Goal: Transaction & Acquisition: Subscribe to service/newsletter

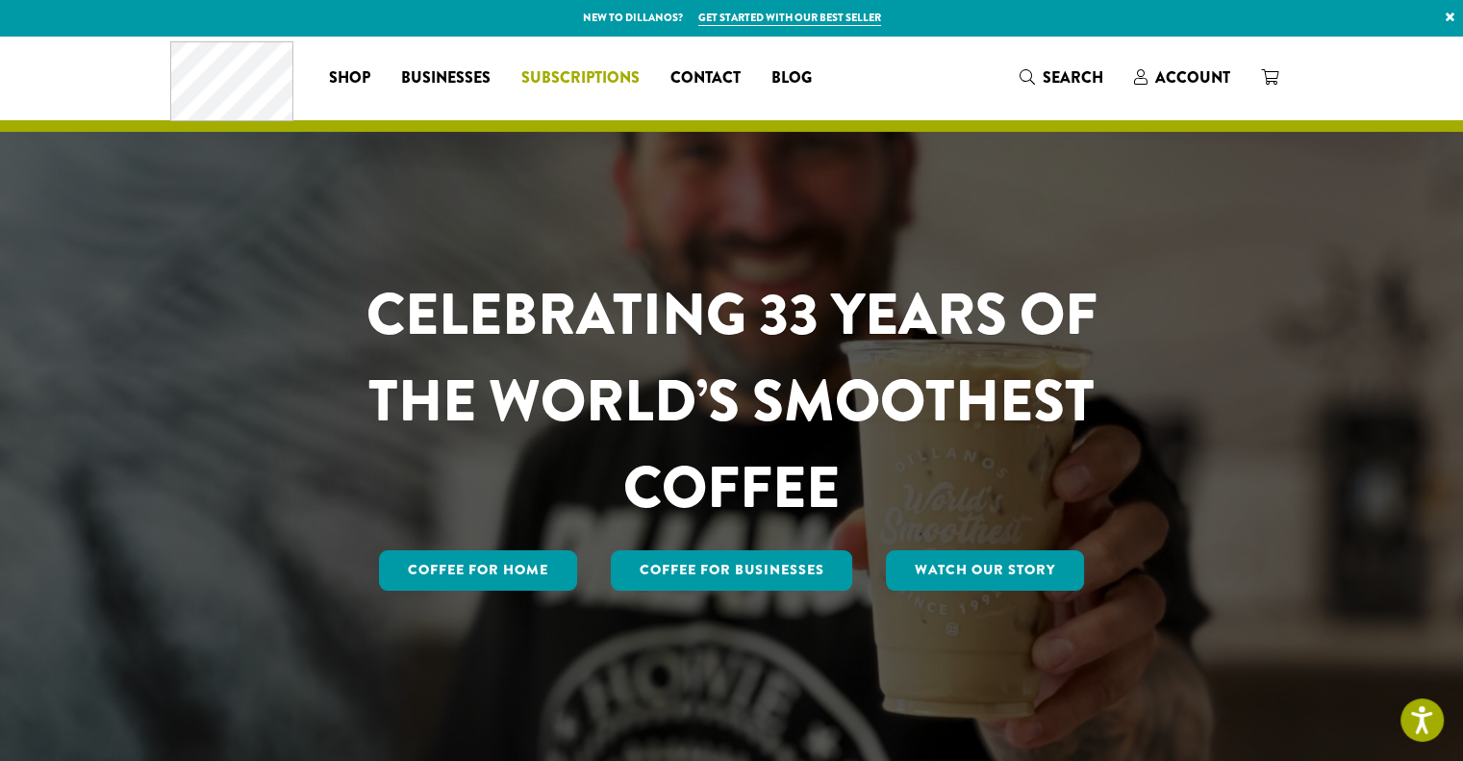
click at [608, 64] on link "Subscriptions" at bounding box center [580, 78] width 149 height 31
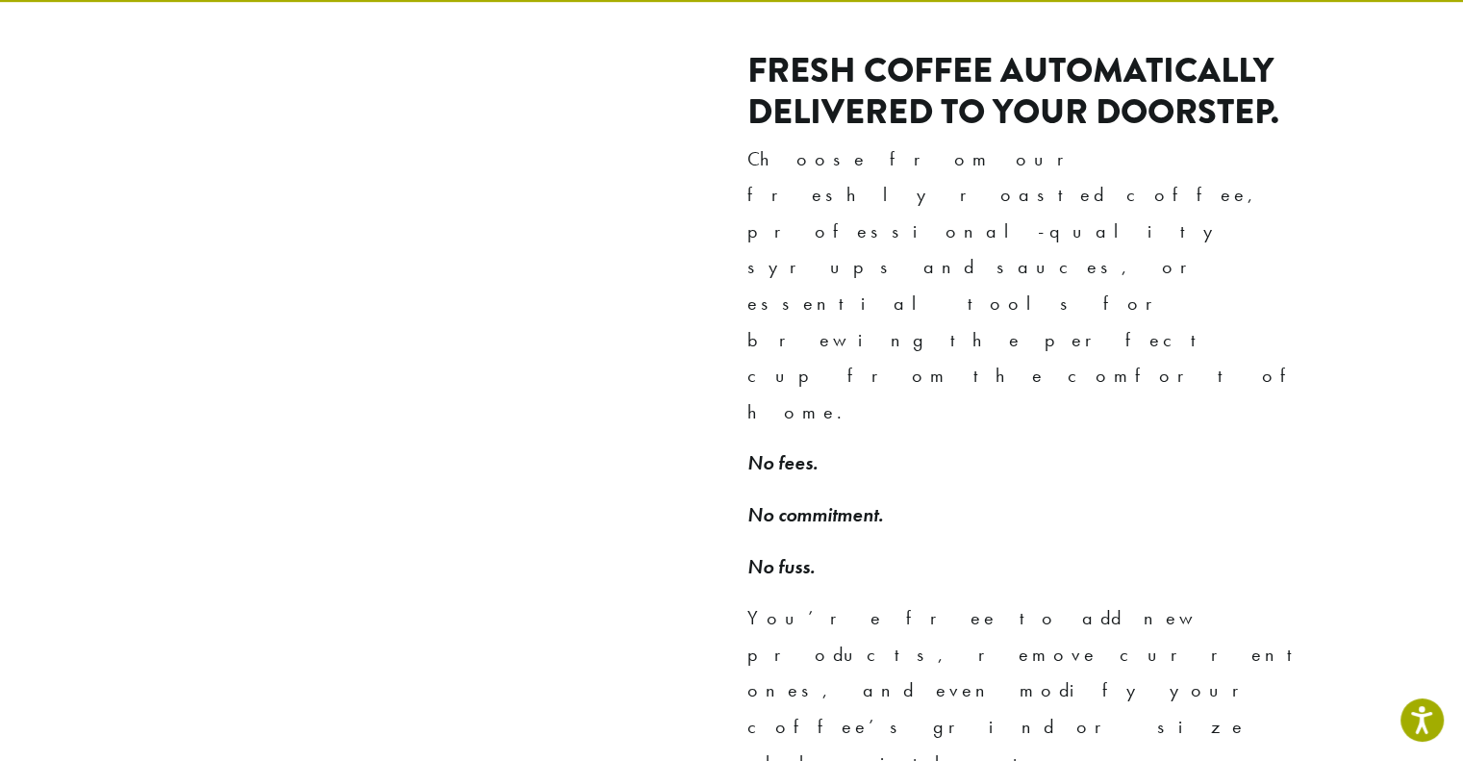
scroll to position [1539, 0]
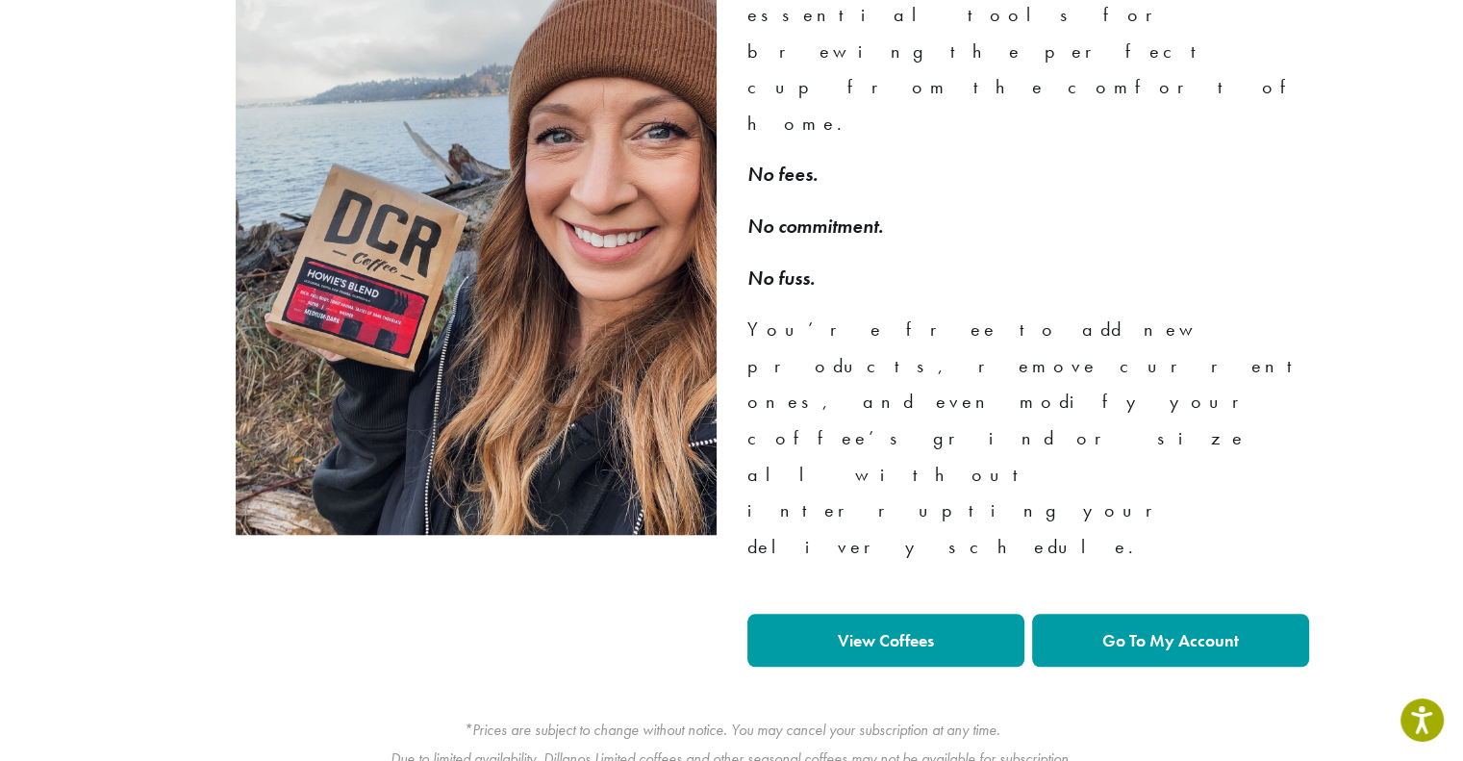
click at [872, 614] on link "View Coffees" at bounding box center [885, 640] width 277 height 53
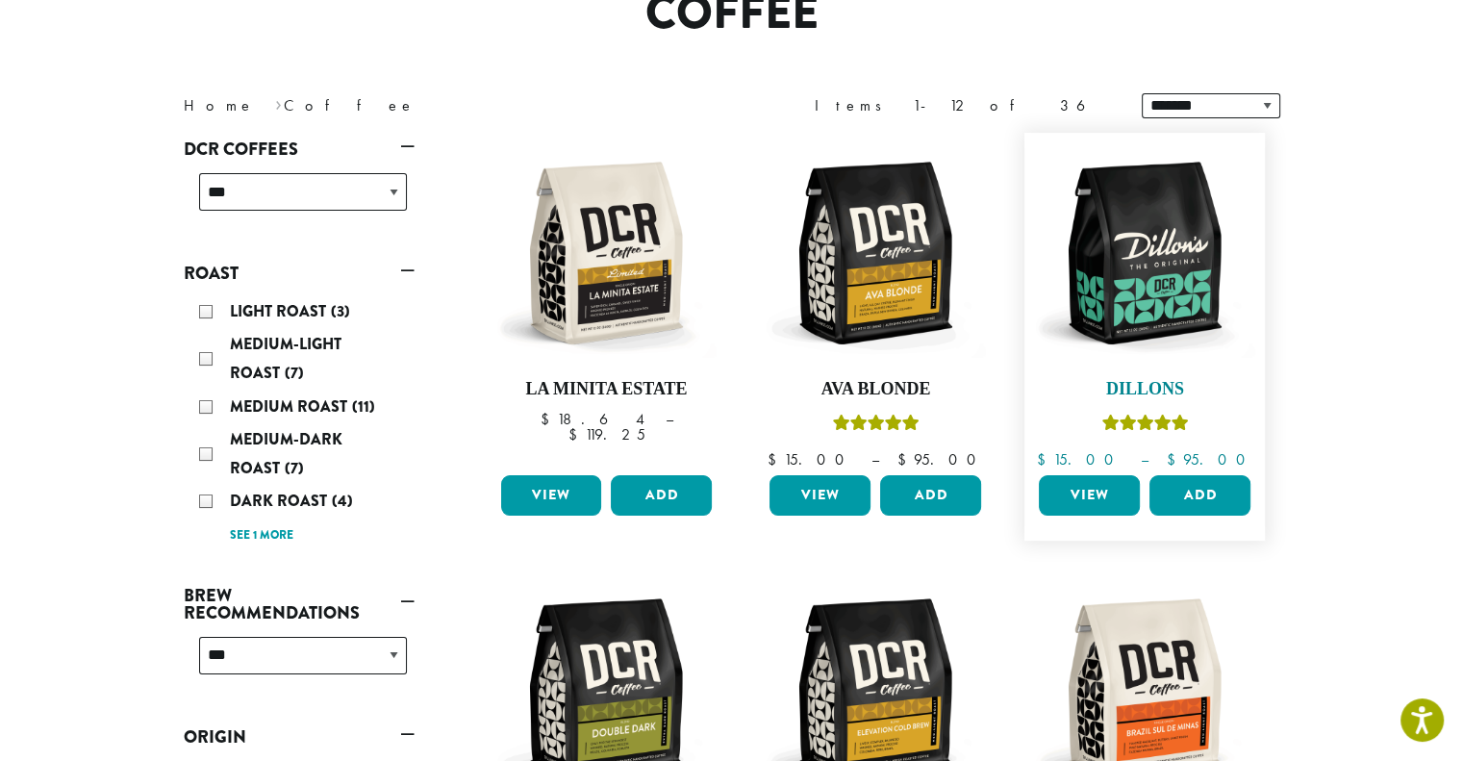
scroll to position [289, 0]
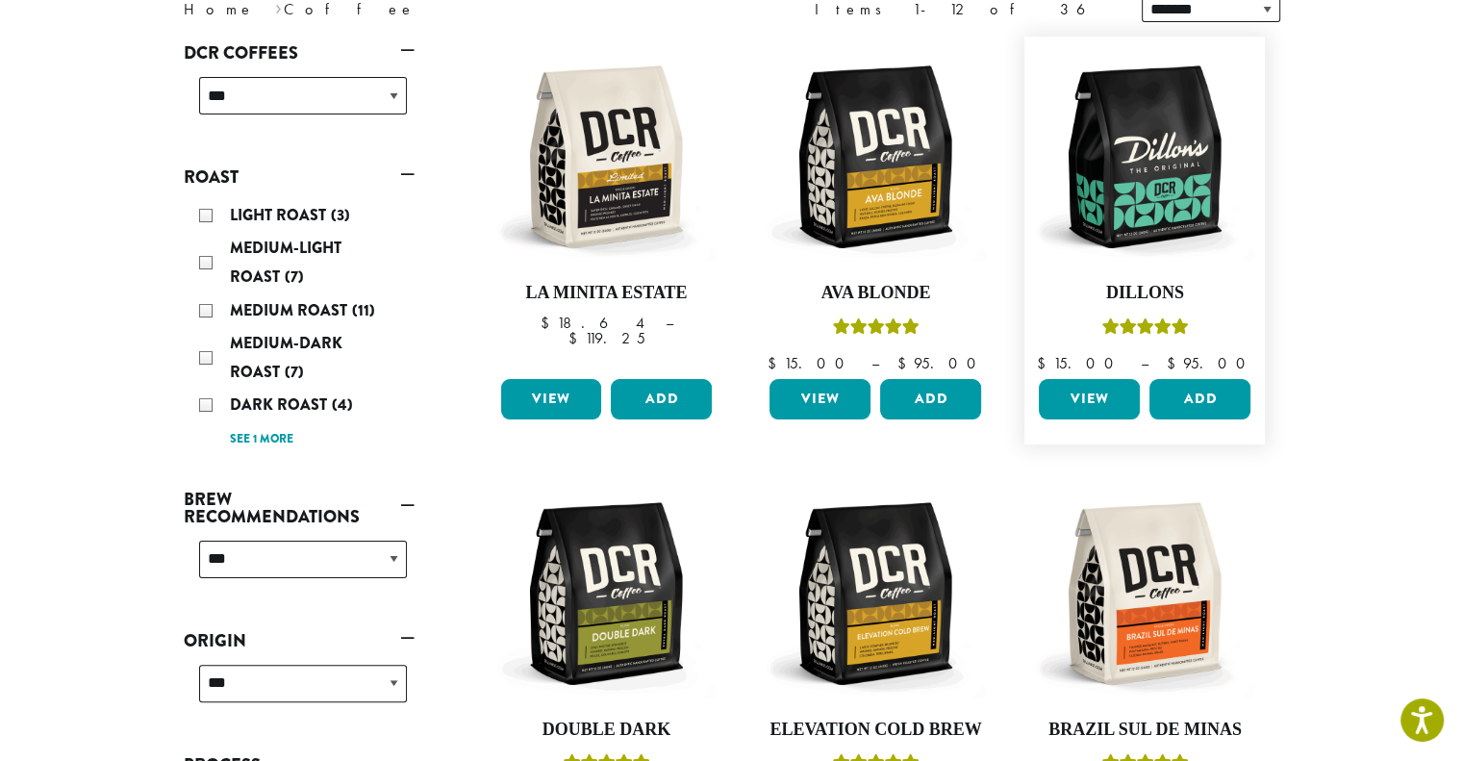
click at [1089, 416] on link "View" at bounding box center [1089, 399] width 101 height 40
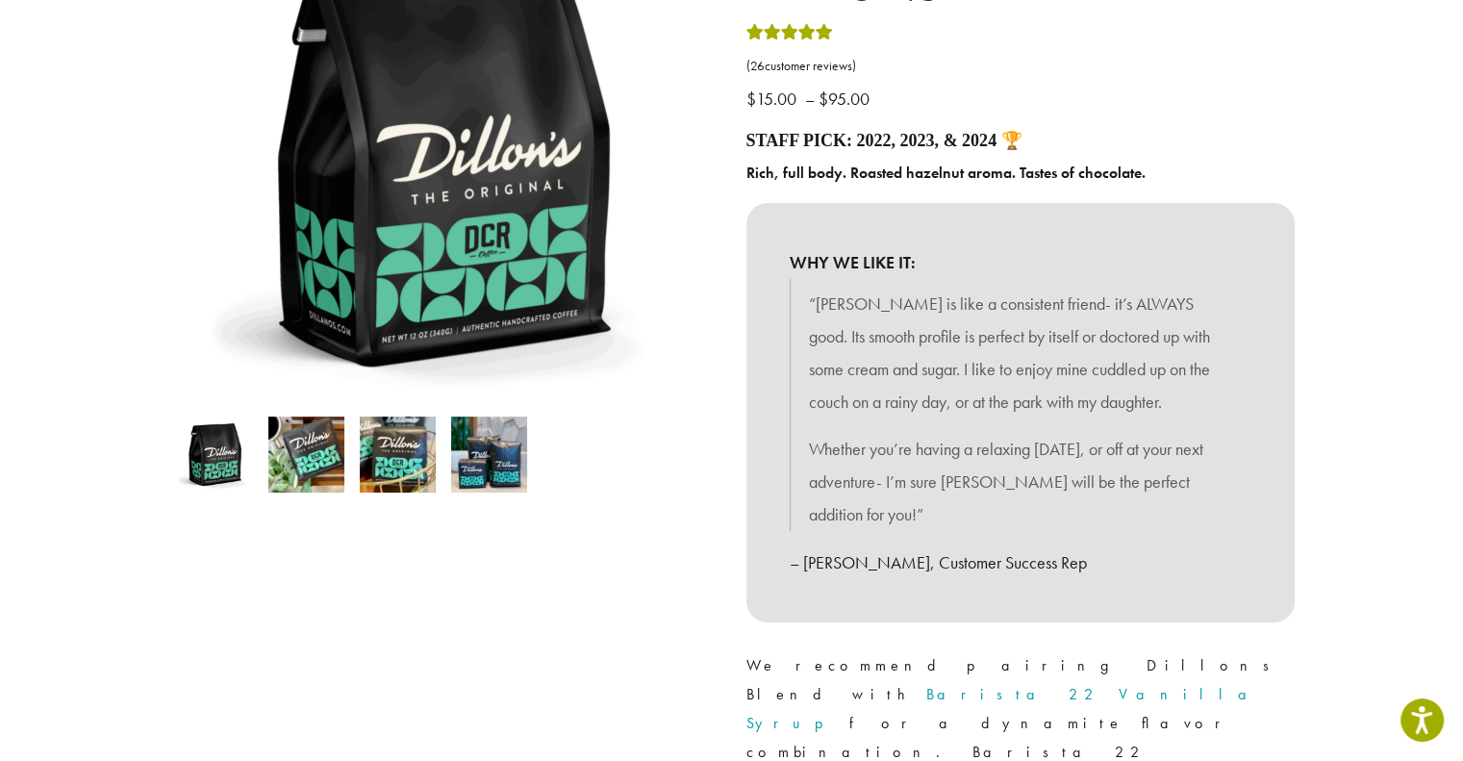
scroll to position [673, 0]
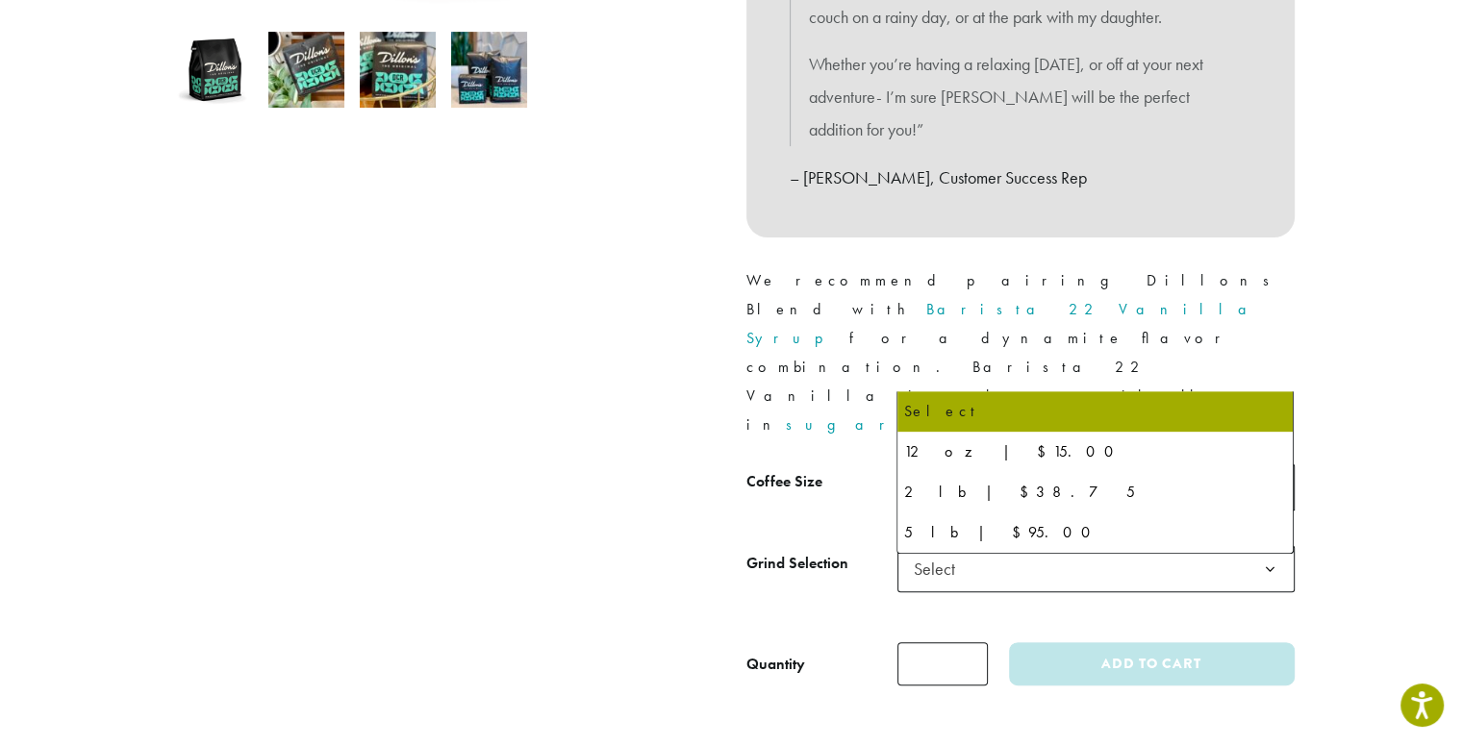
click at [997, 464] on span "Select" at bounding box center [1095, 487] width 397 height 47
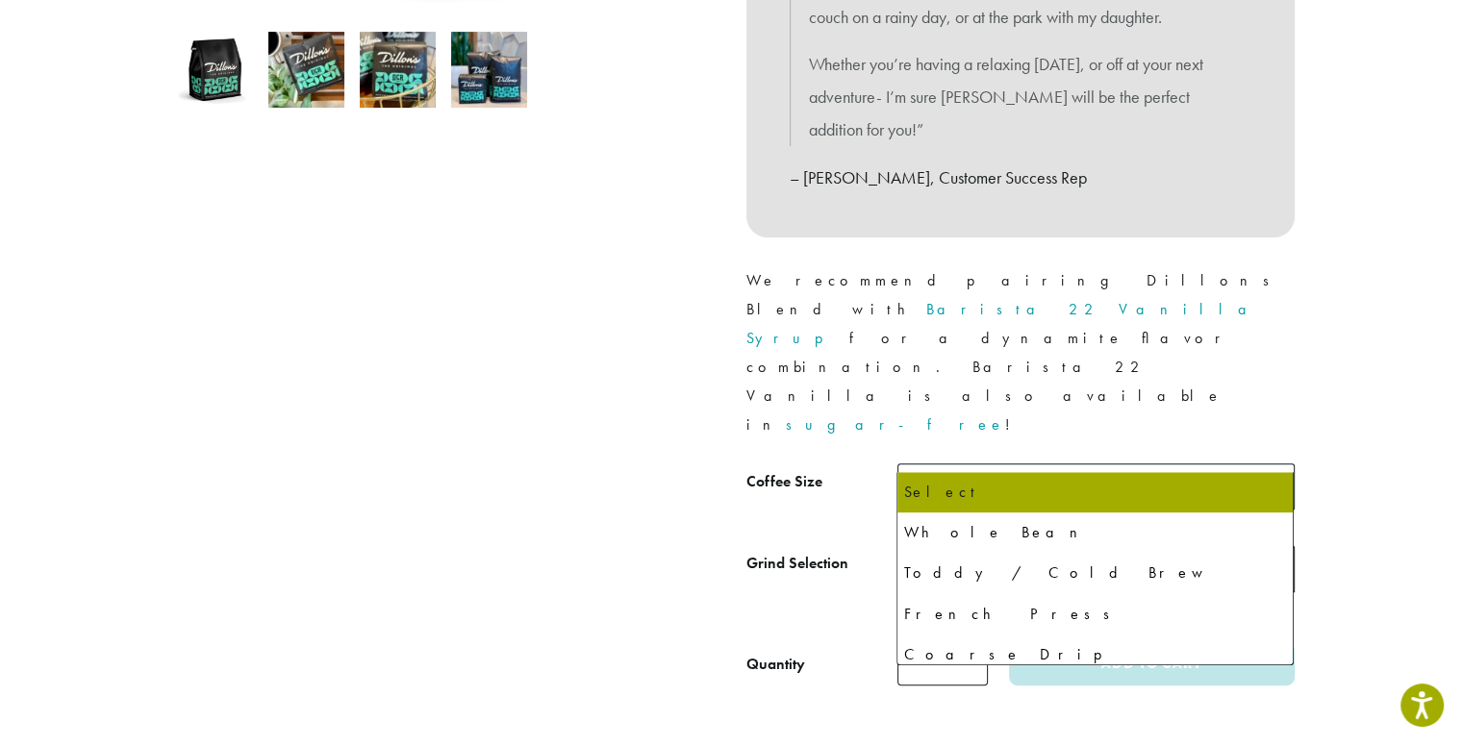
click at [939, 550] on span "Select" at bounding box center [940, 569] width 68 height 38
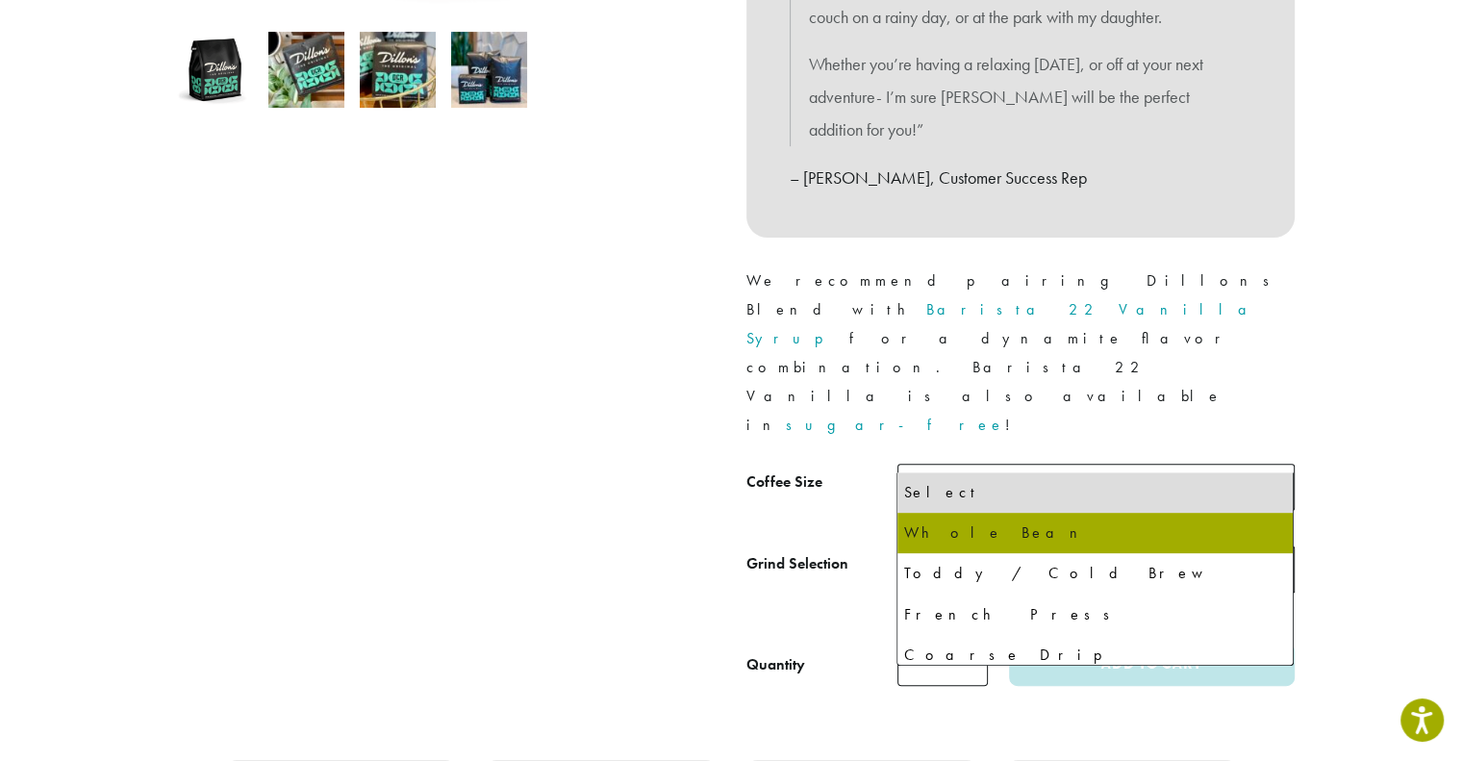
select select "*********"
select select "**********"
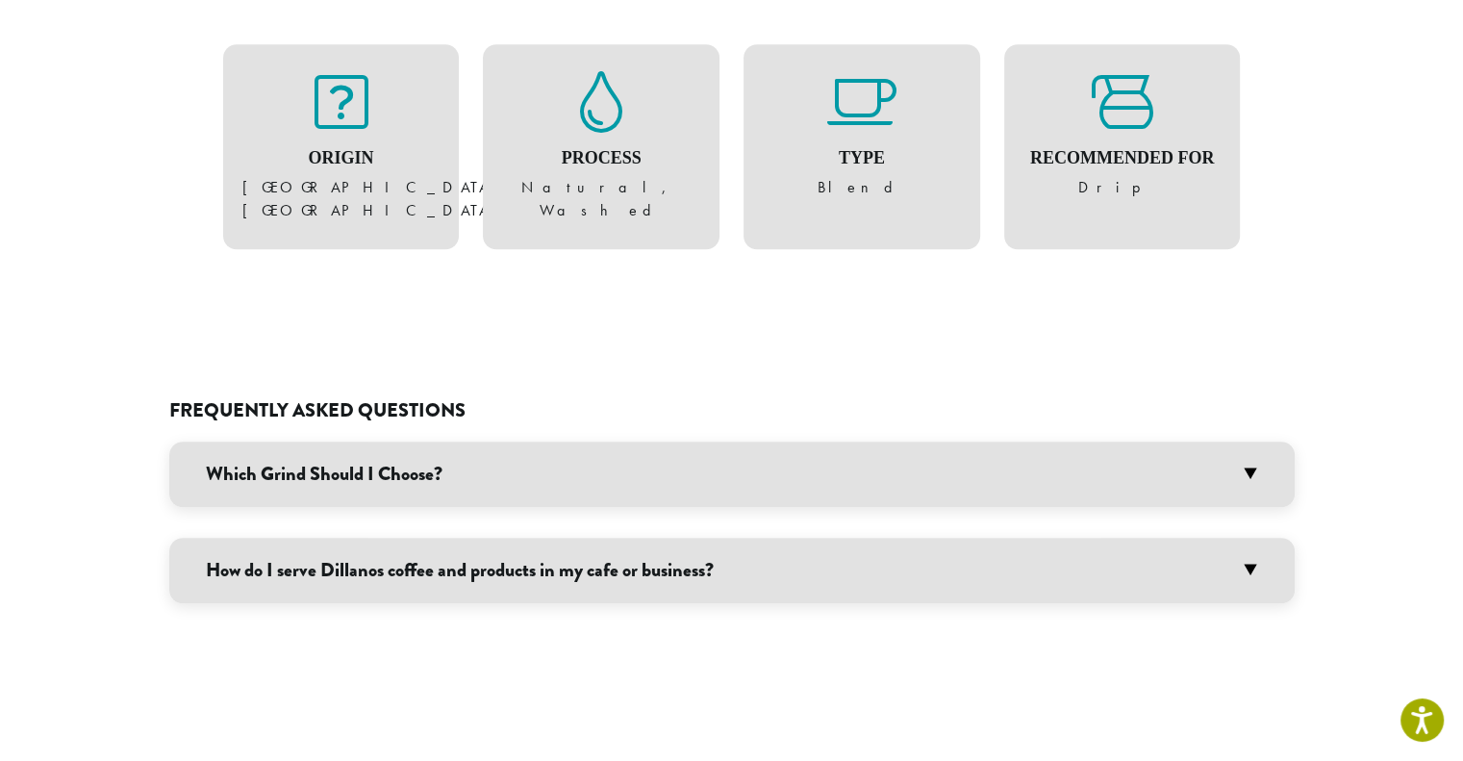
scroll to position [962, 0]
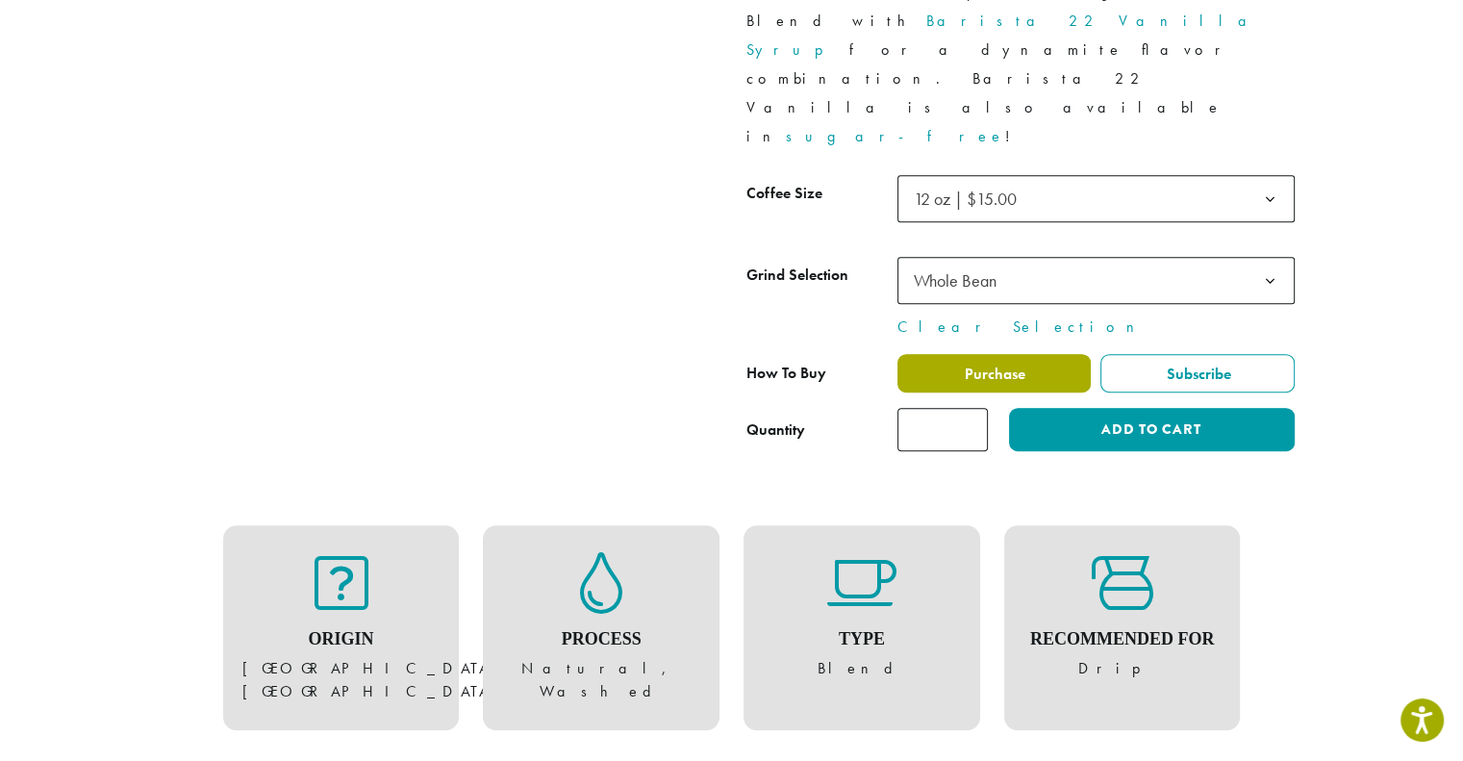
click at [1016, 364] on span "Purchase" at bounding box center [993, 374] width 63 height 20
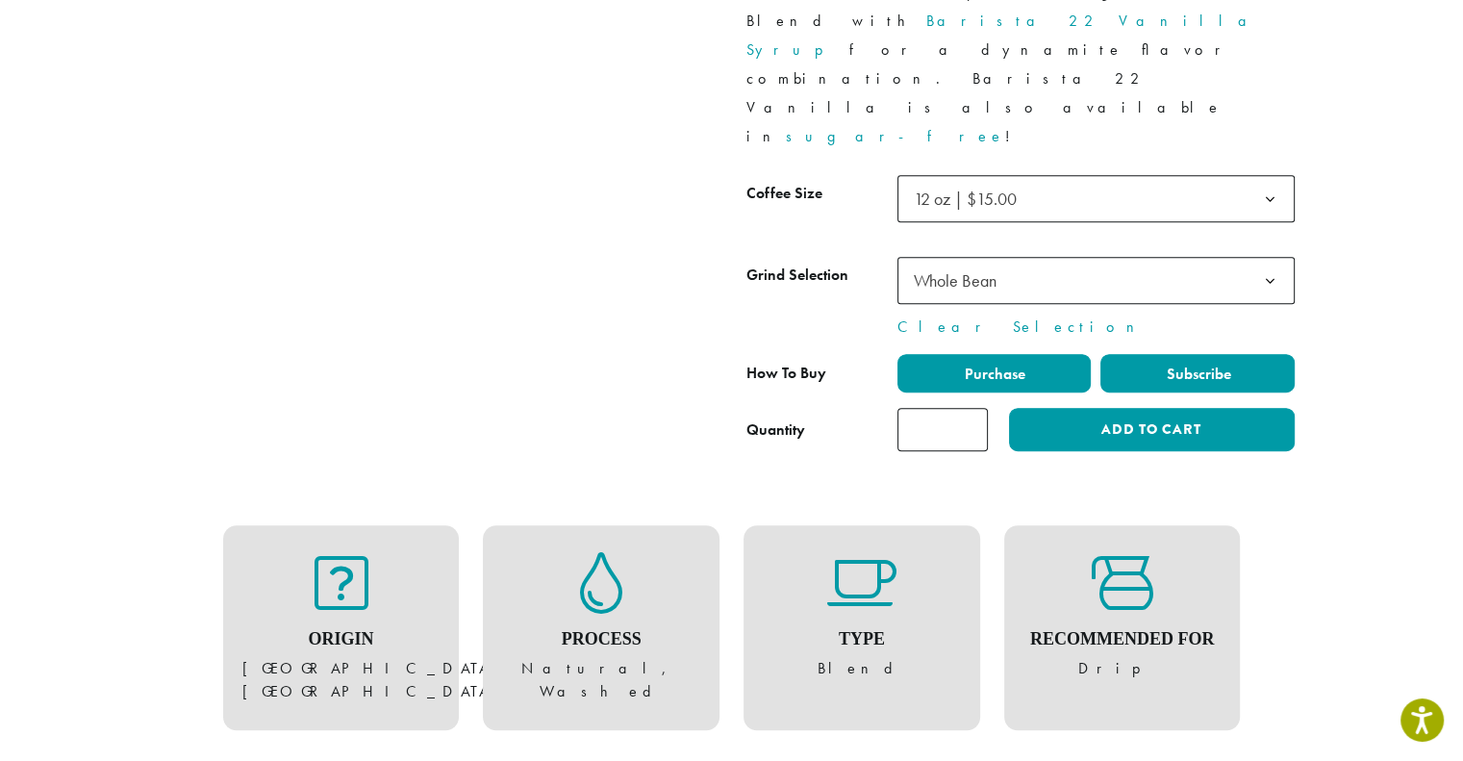
click at [1229, 364] on span "Subscribe" at bounding box center [1197, 374] width 67 height 20
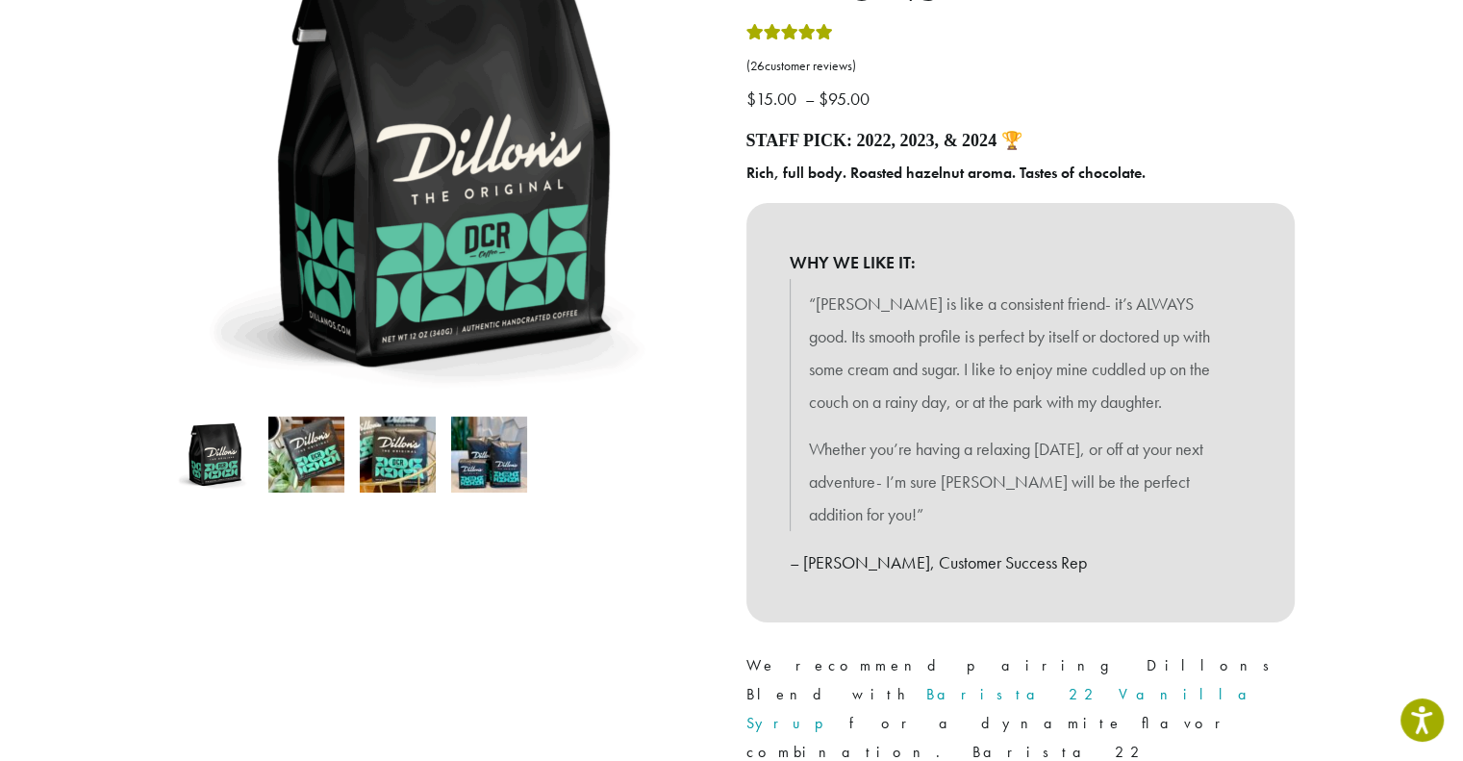
scroll to position [0, 0]
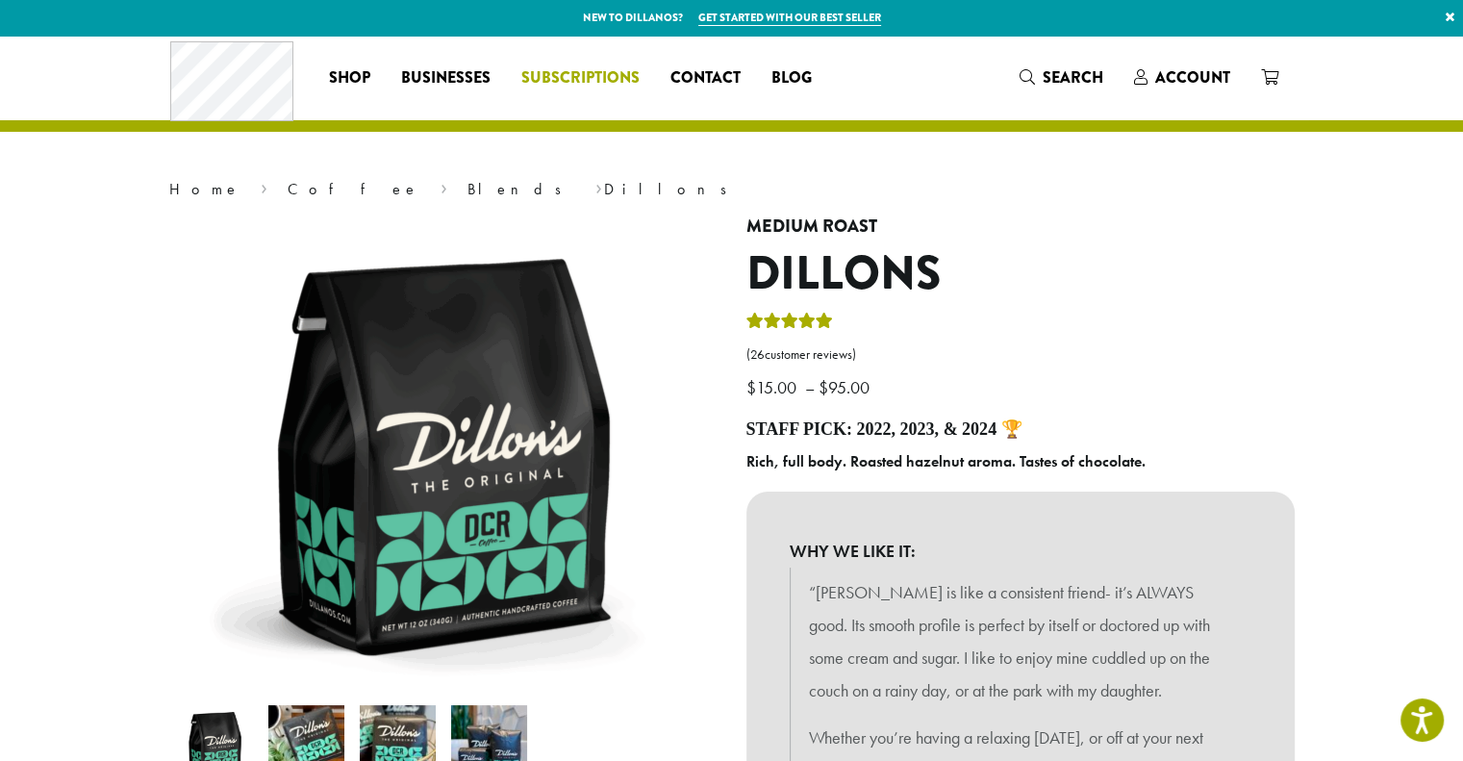
click at [573, 87] on span "Subscriptions" at bounding box center [580, 78] width 118 height 24
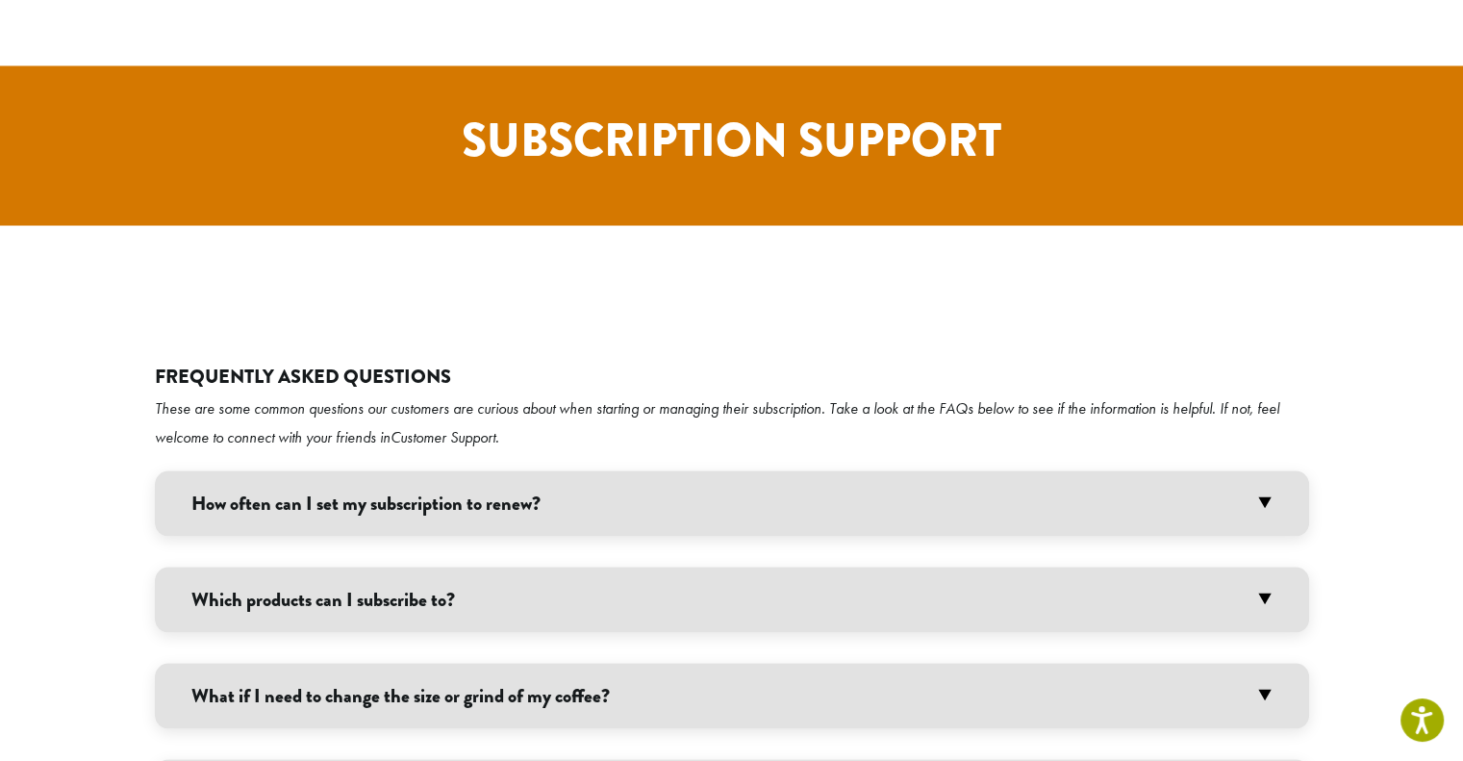
scroll to position [3655, 0]
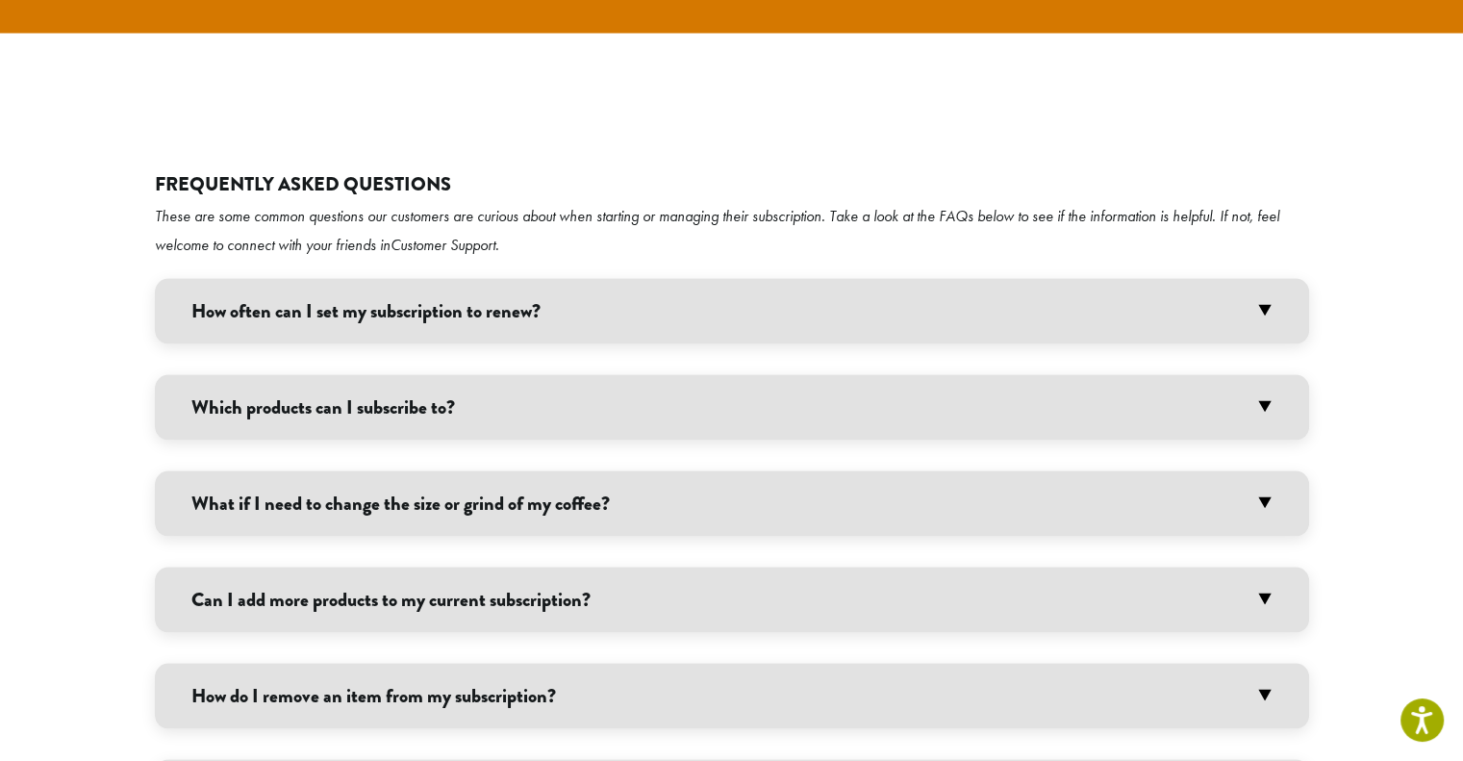
click at [450, 374] on h3 "Which products can I subscribe to?" at bounding box center [732, 406] width 1154 height 65
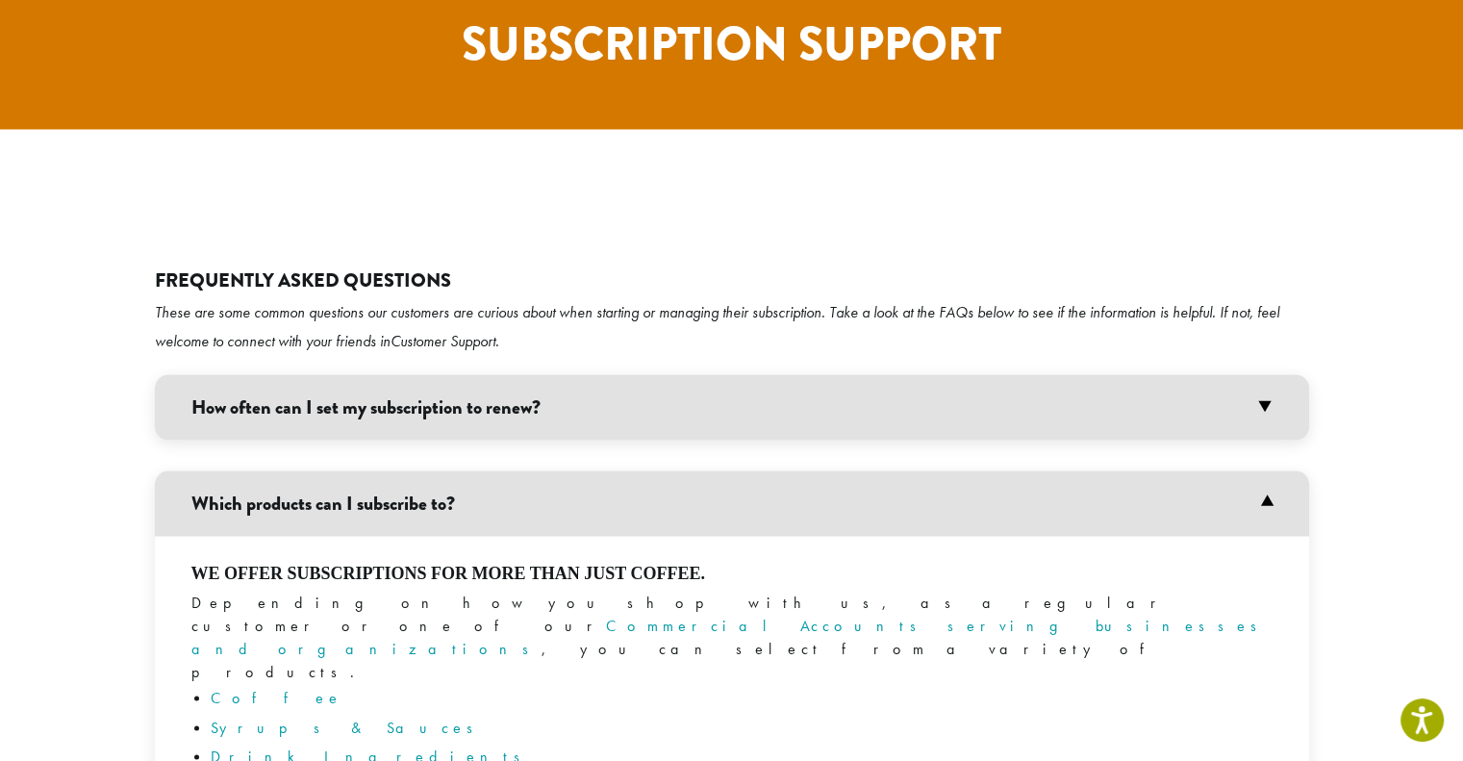
scroll to position [3463, 0]
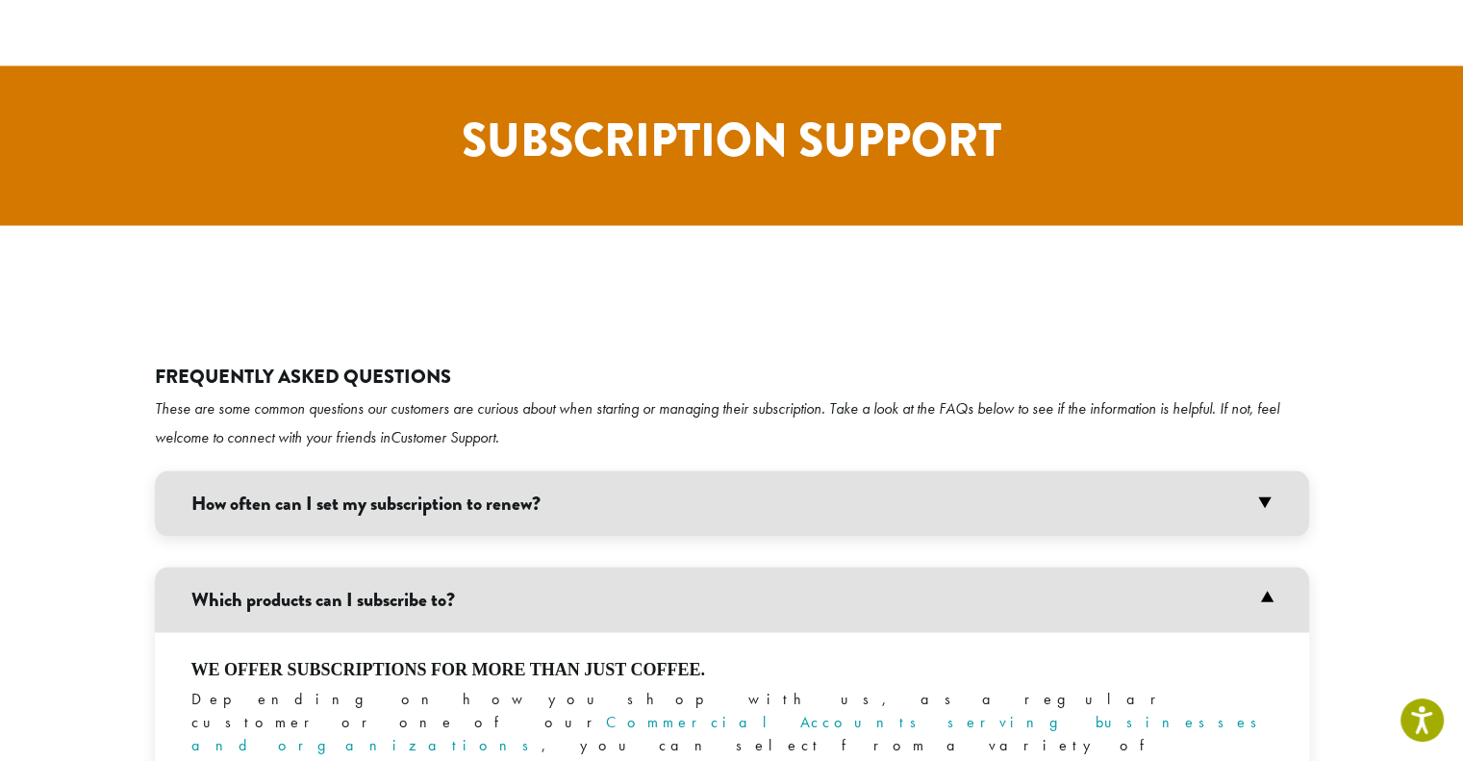
click at [529, 470] on h3 "How often can I set my subscription to renew?" at bounding box center [732, 502] width 1154 height 65
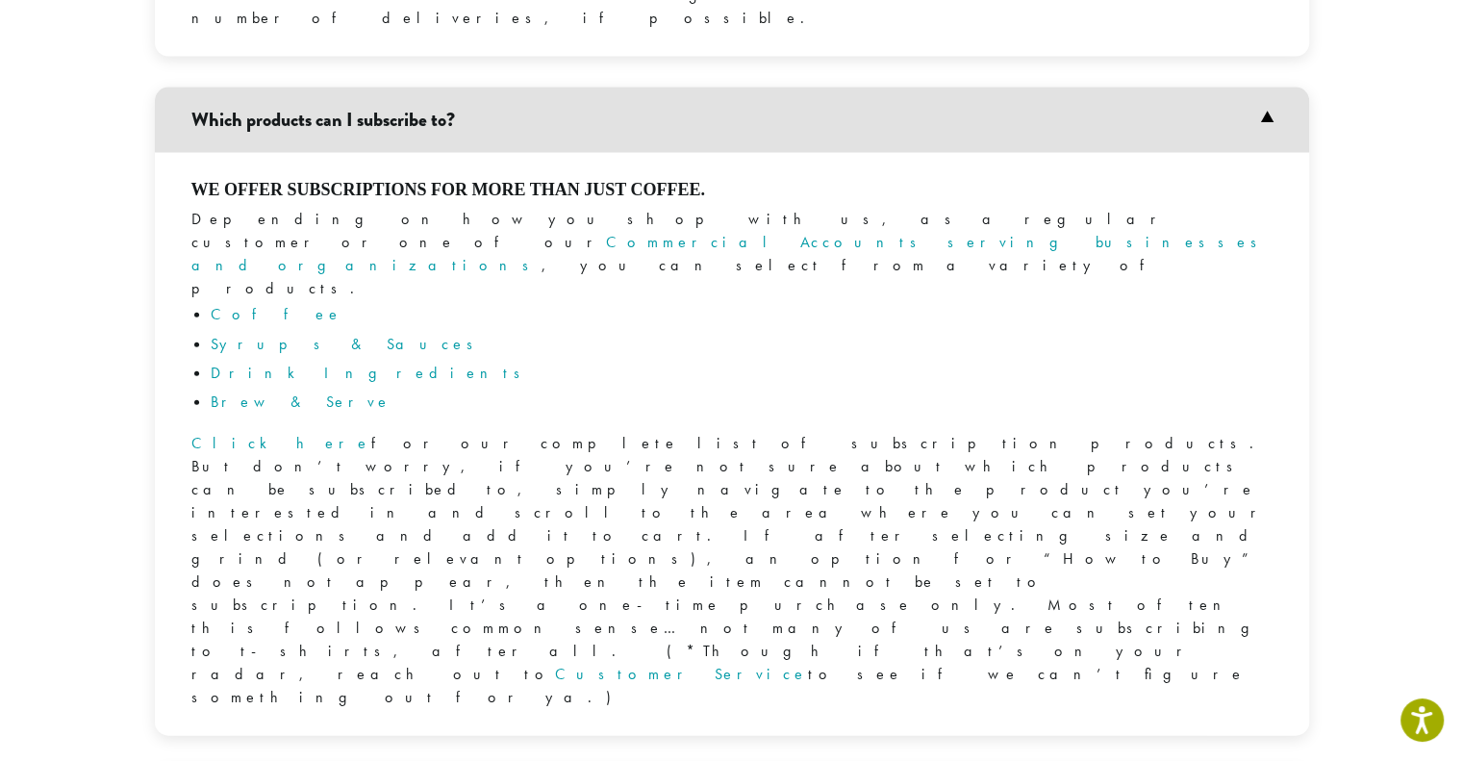
scroll to position [4425, 0]
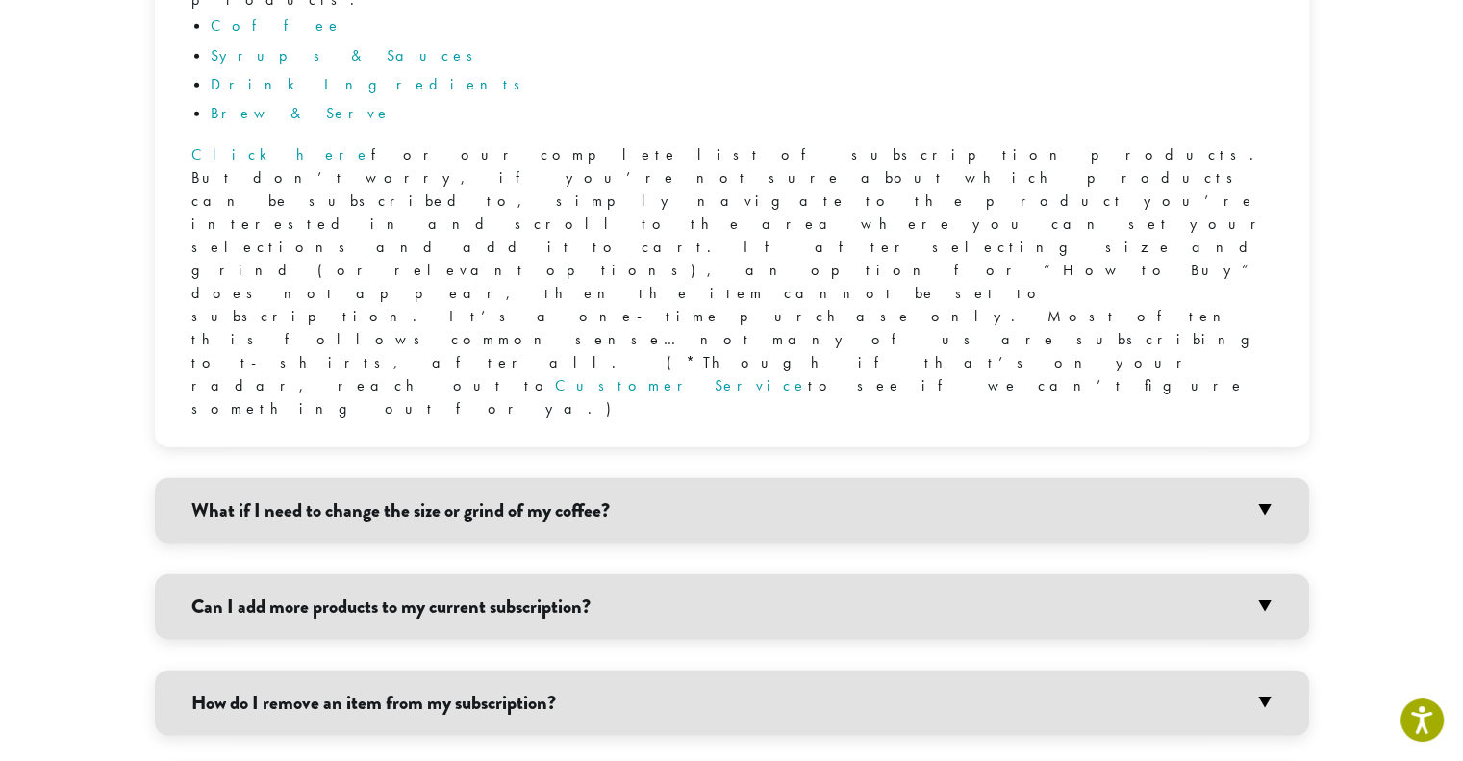
scroll to position [4713, 0]
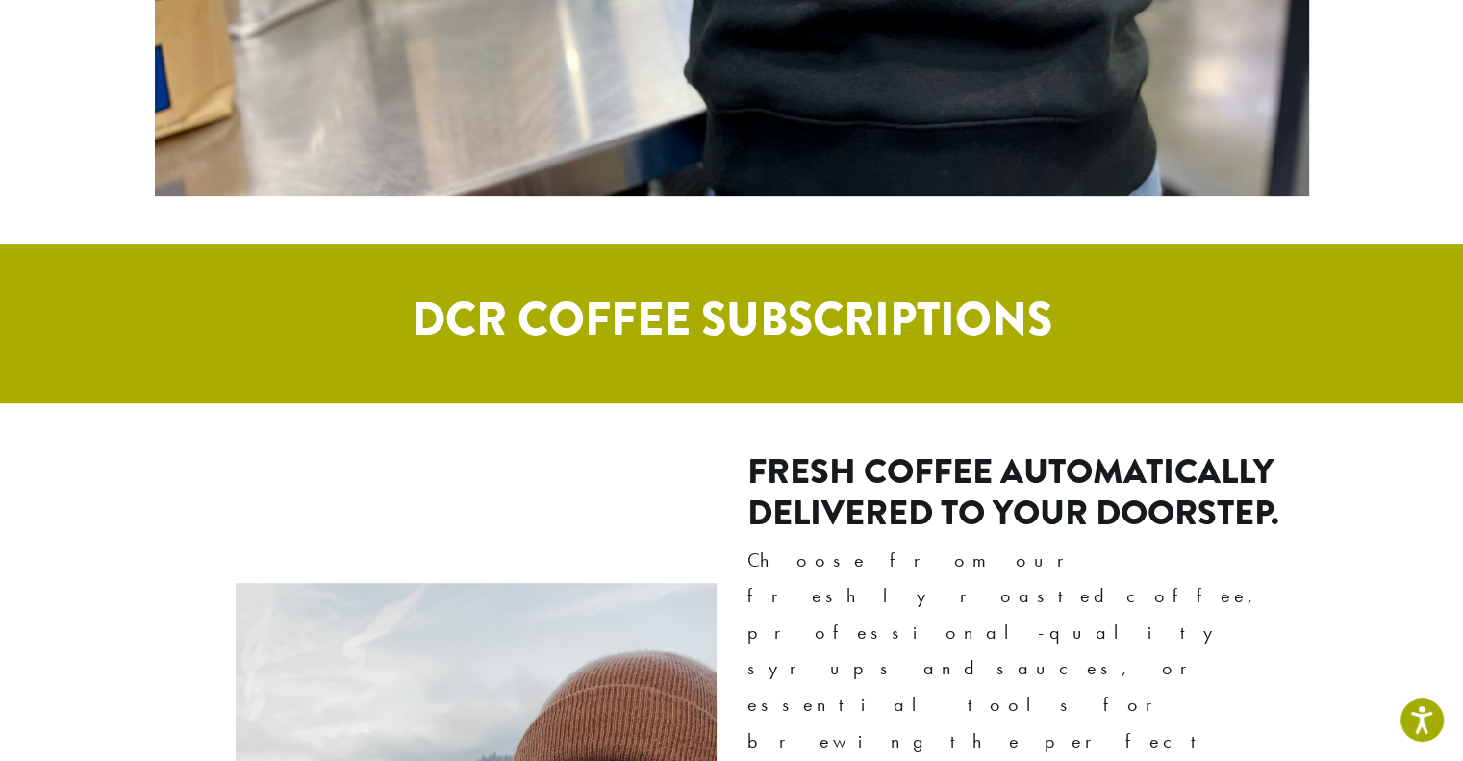
scroll to position [1234, 0]
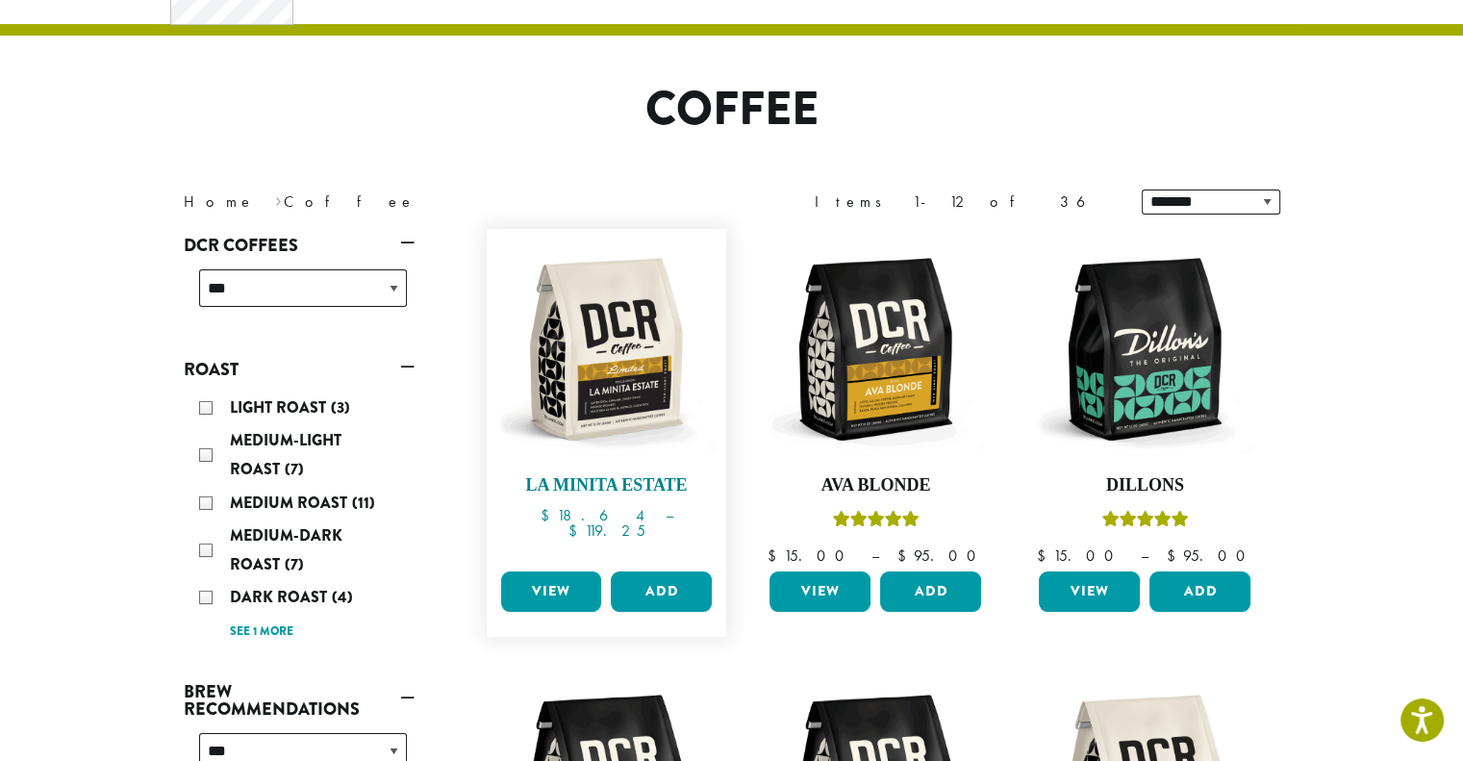
scroll to position [289, 0]
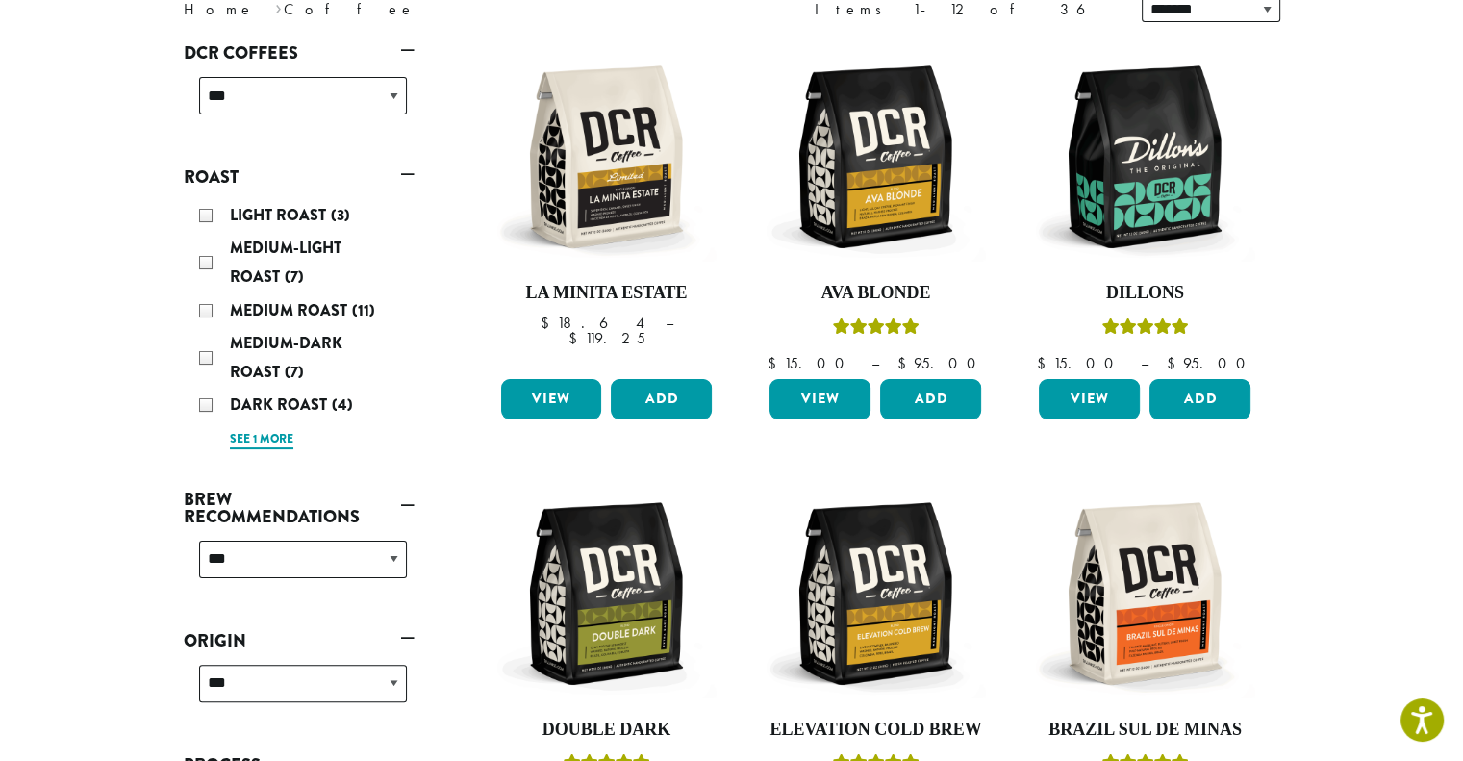
click at [267, 434] on link "See 1 more" at bounding box center [261, 439] width 63 height 19
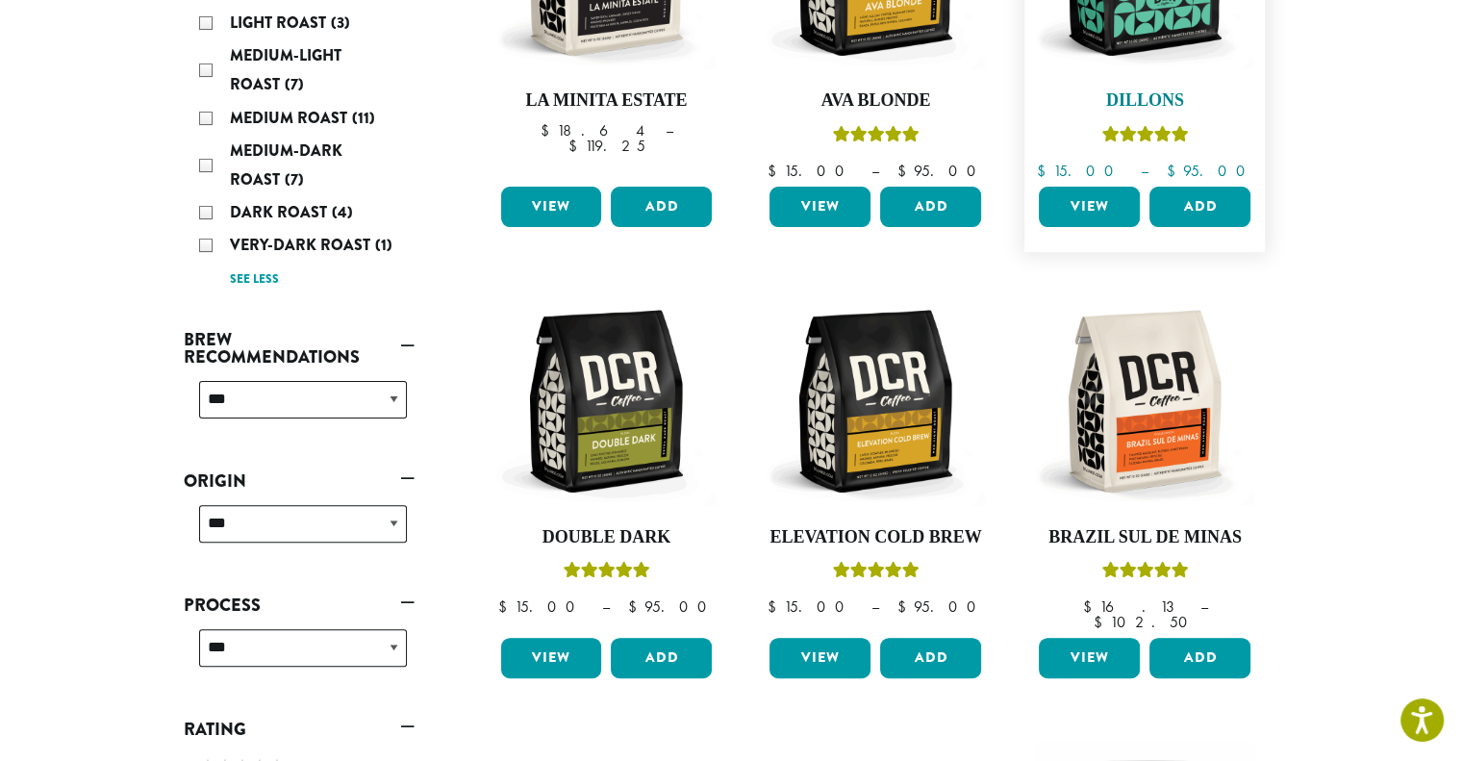
scroll to position [385, 0]
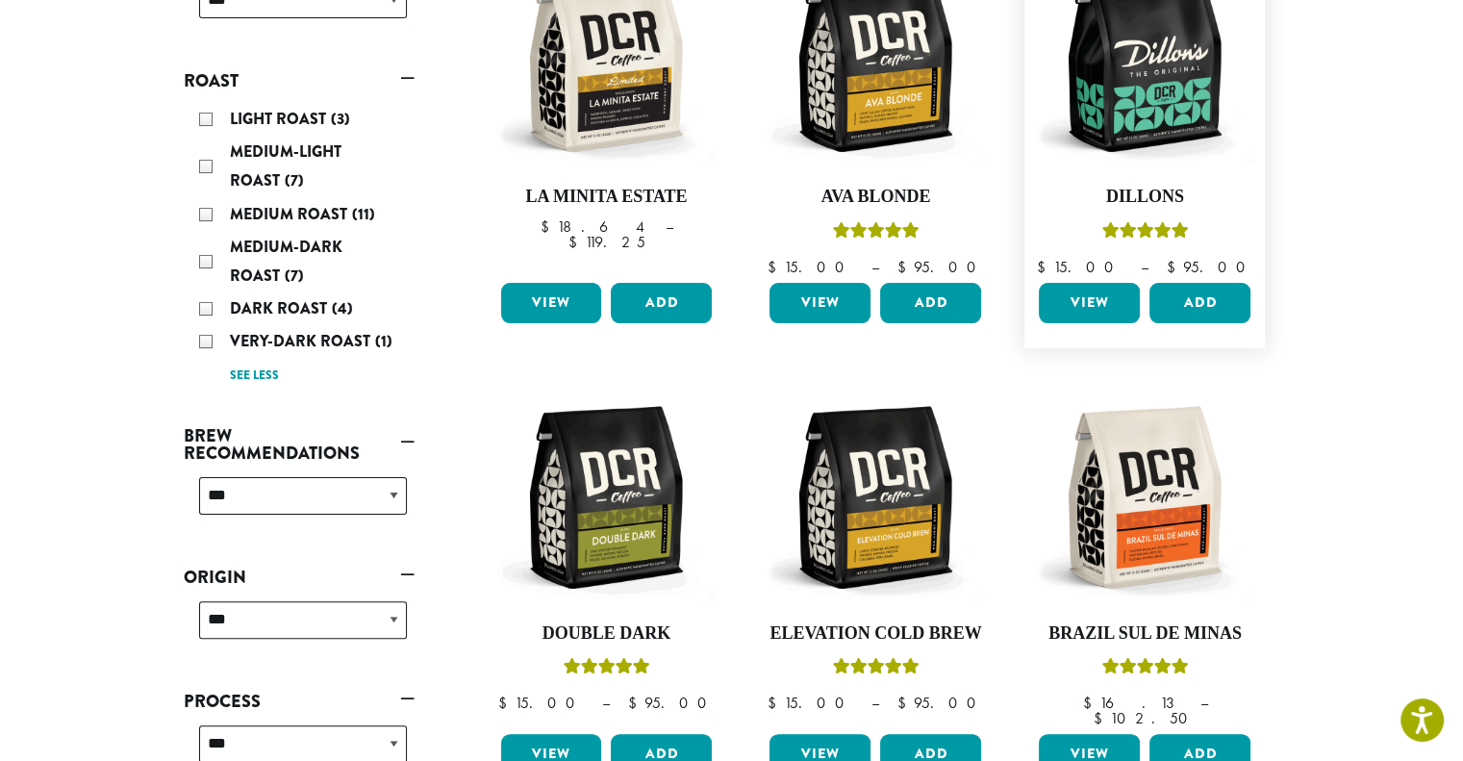
click at [1089, 293] on link "View" at bounding box center [1089, 303] width 101 height 40
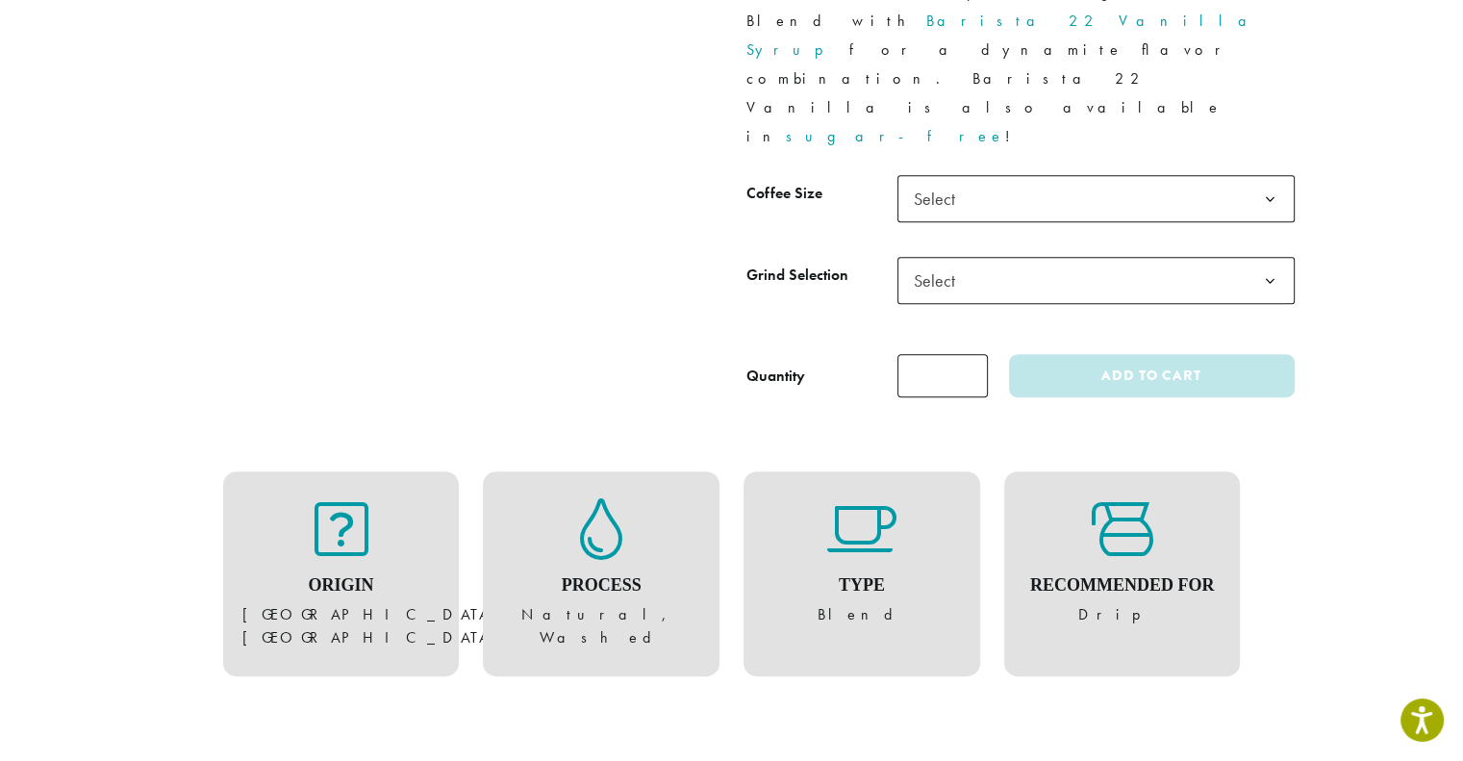
scroll to position [770, 0]
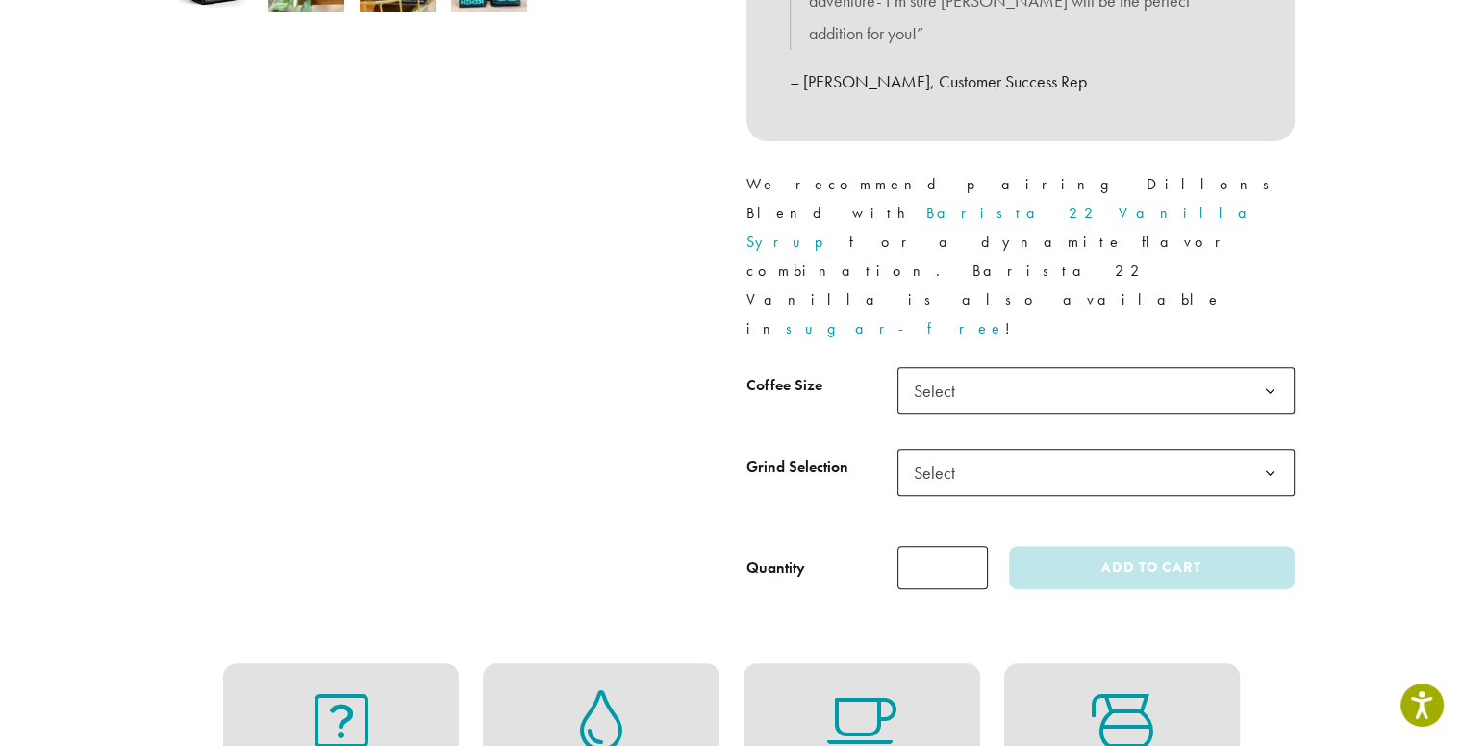
click at [986, 367] on span "Select" at bounding box center [1095, 390] width 397 height 47
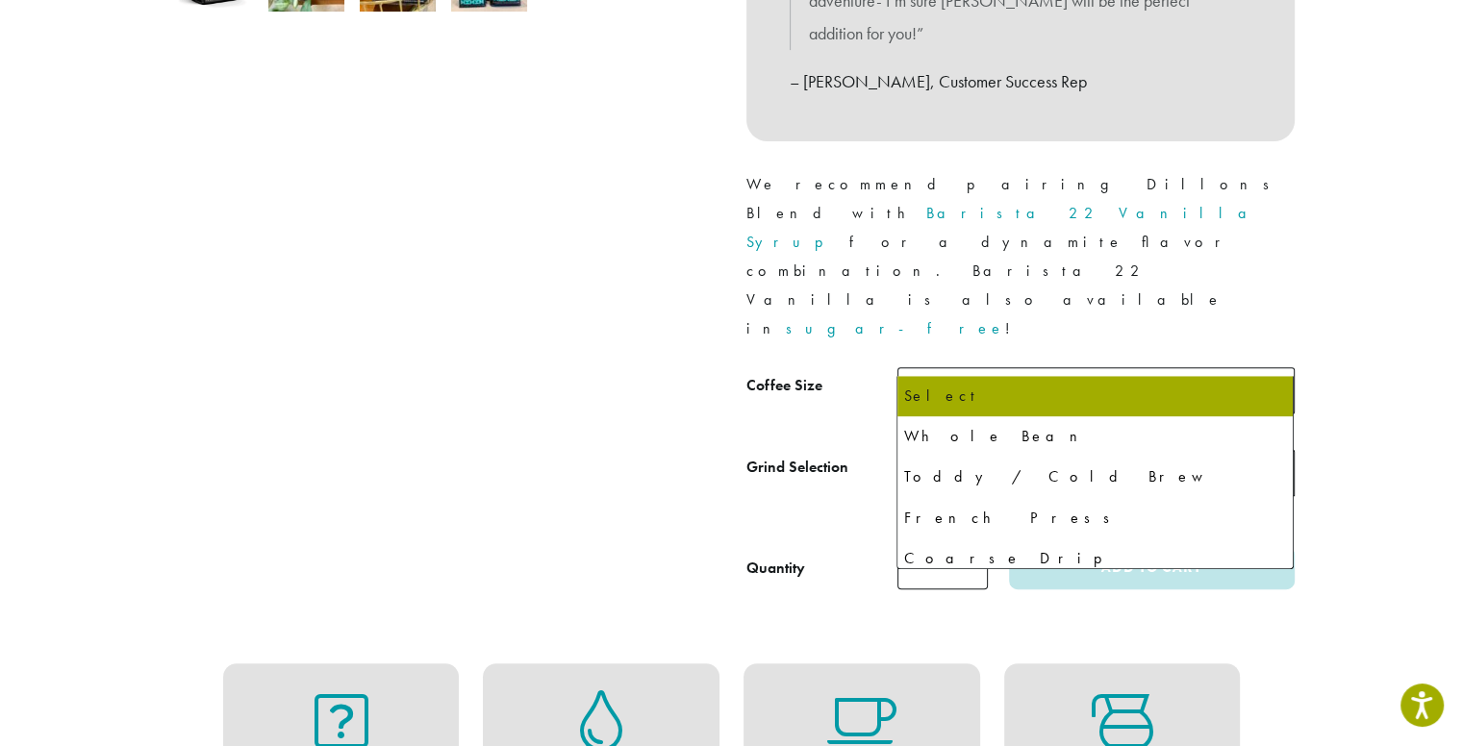
click at [966, 454] on span "Select" at bounding box center [940, 473] width 68 height 38
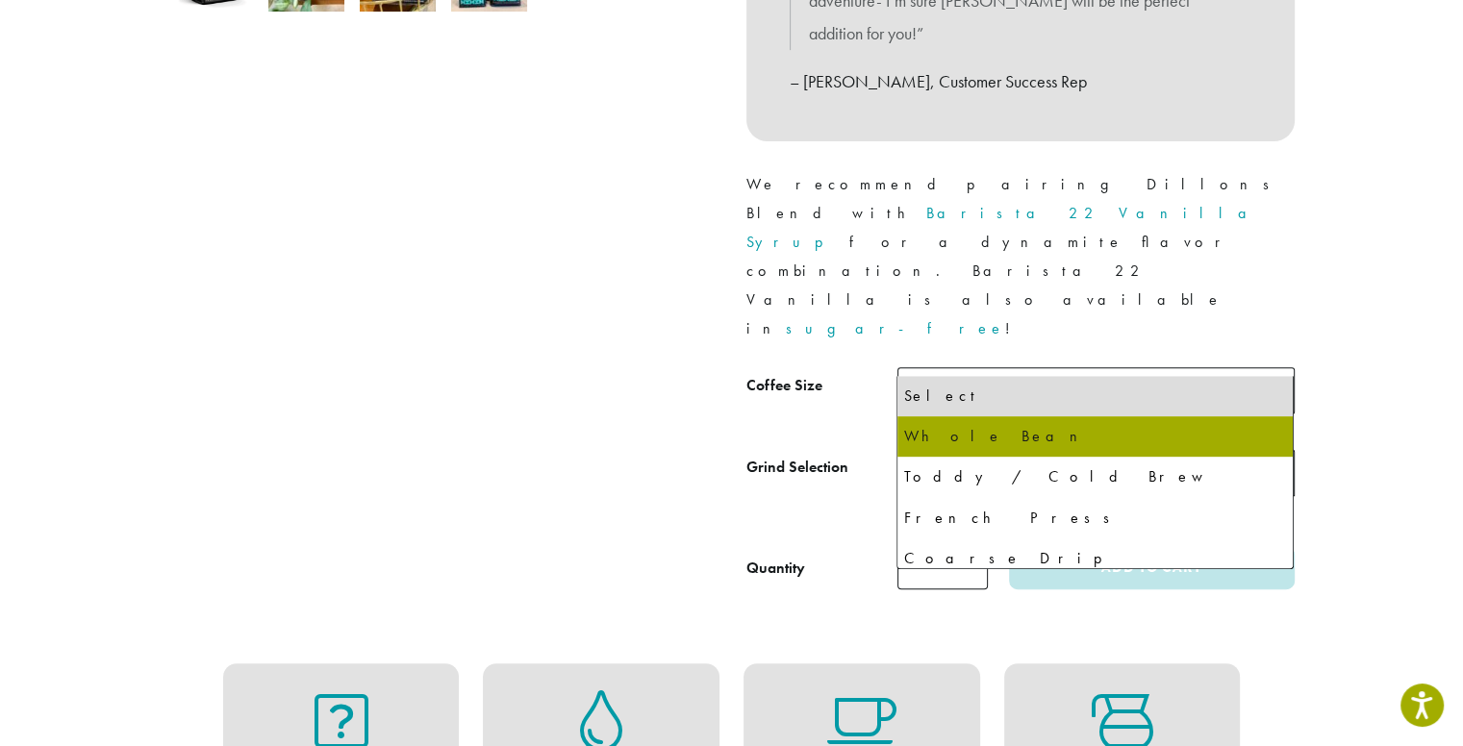
select select "*********"
select select "**********"
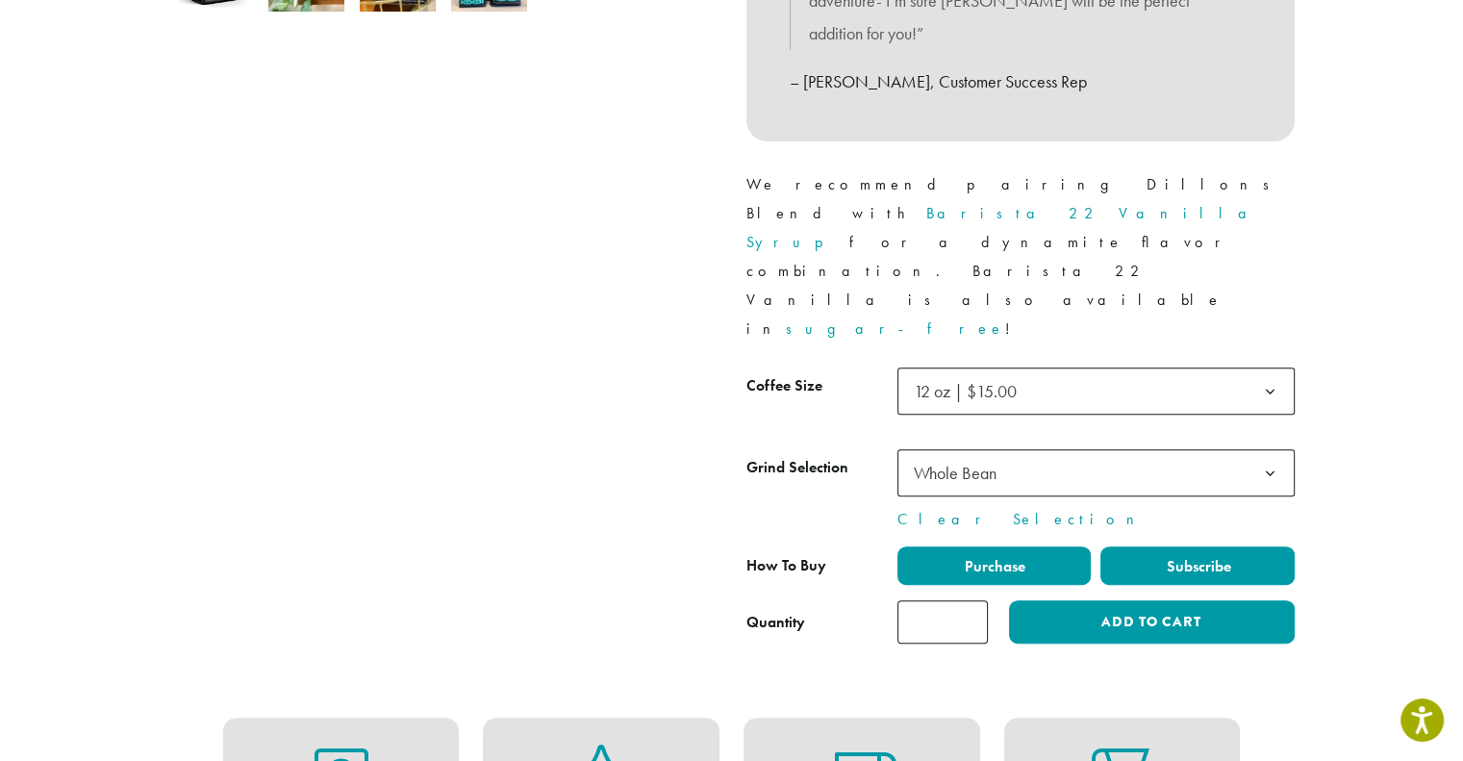
click at [1172, 556] on span "Subscribe" at bounding box center [1197, 566] width 67 height 20
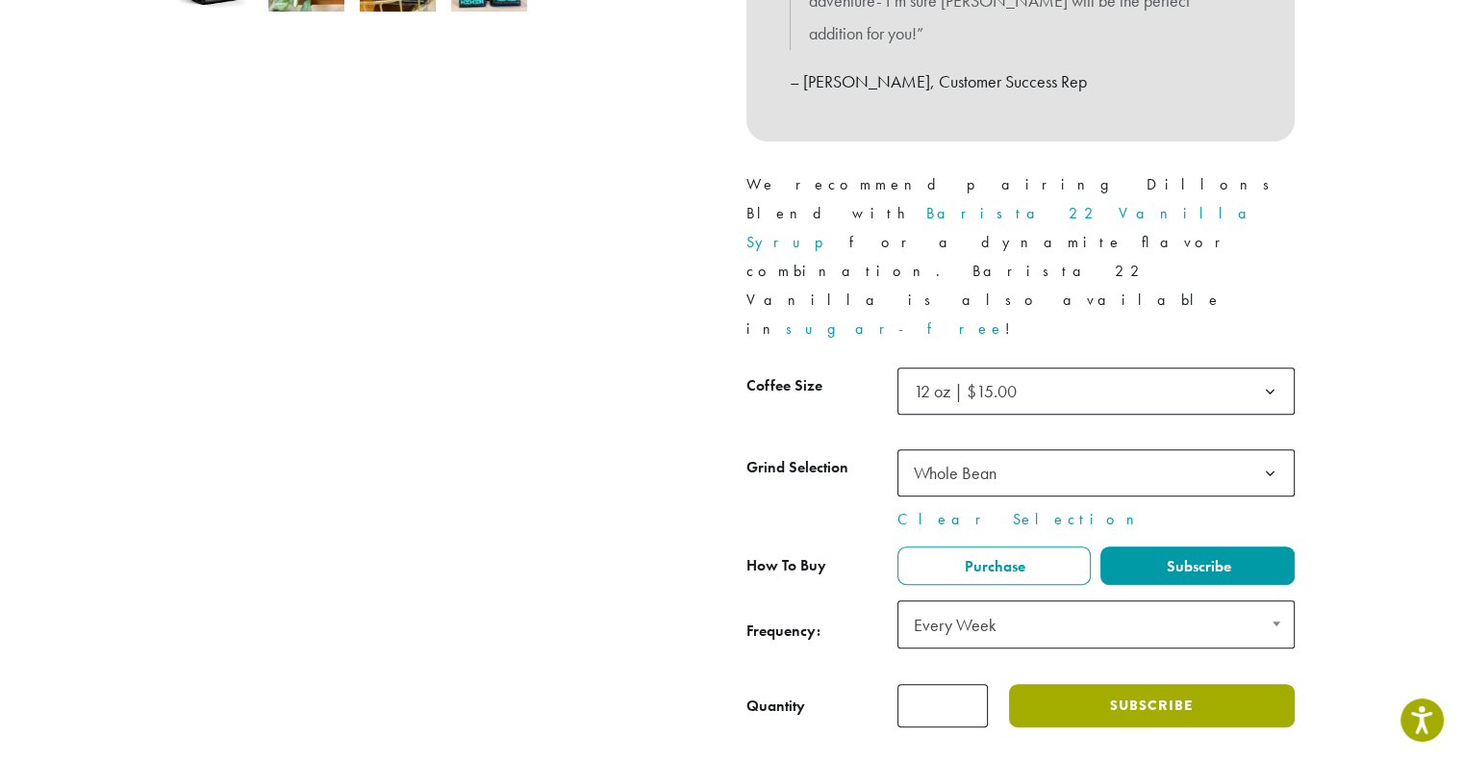
click at [1106, 684] on button "Subscribe" at bounding box center [1151, 705] width 285 height 43
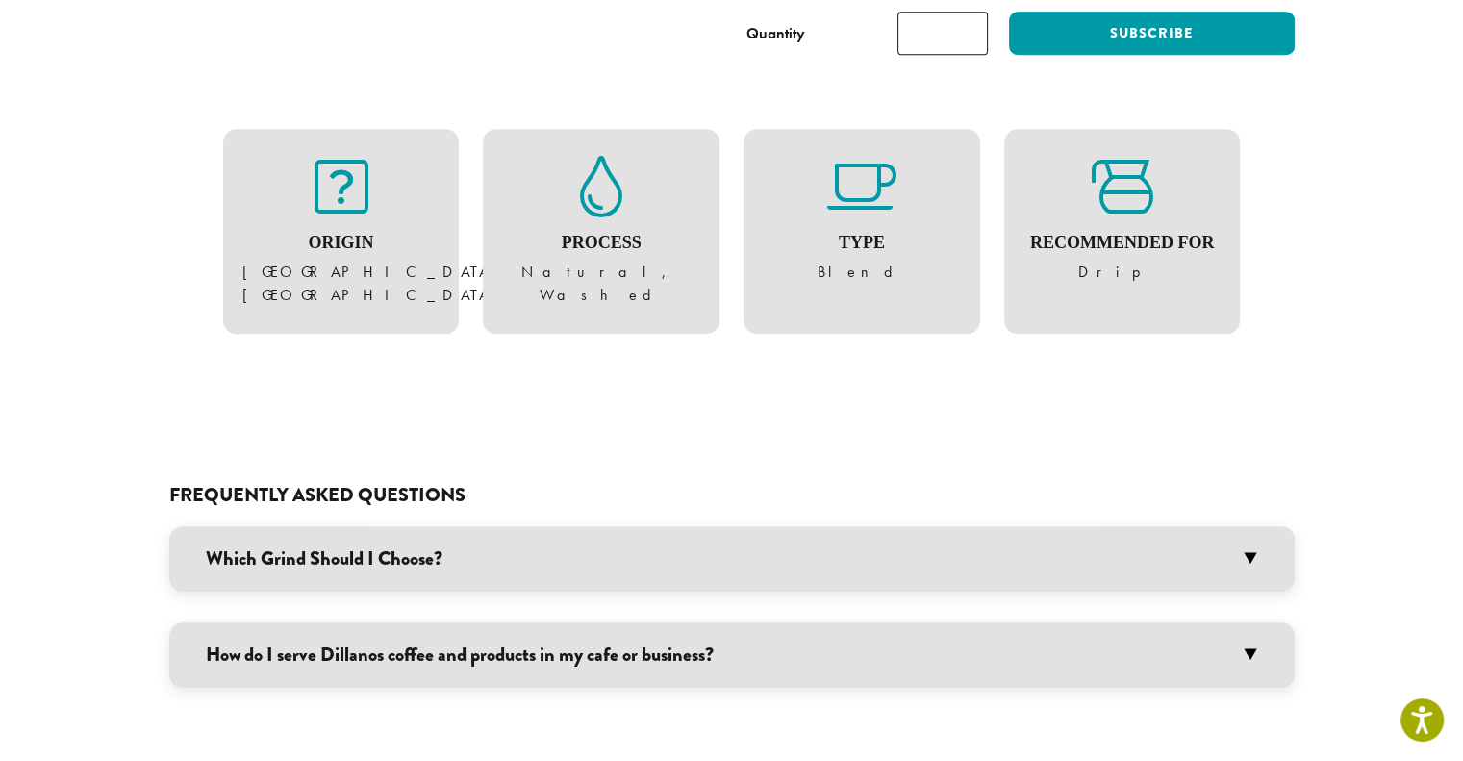
scroll to position [1153, 0]
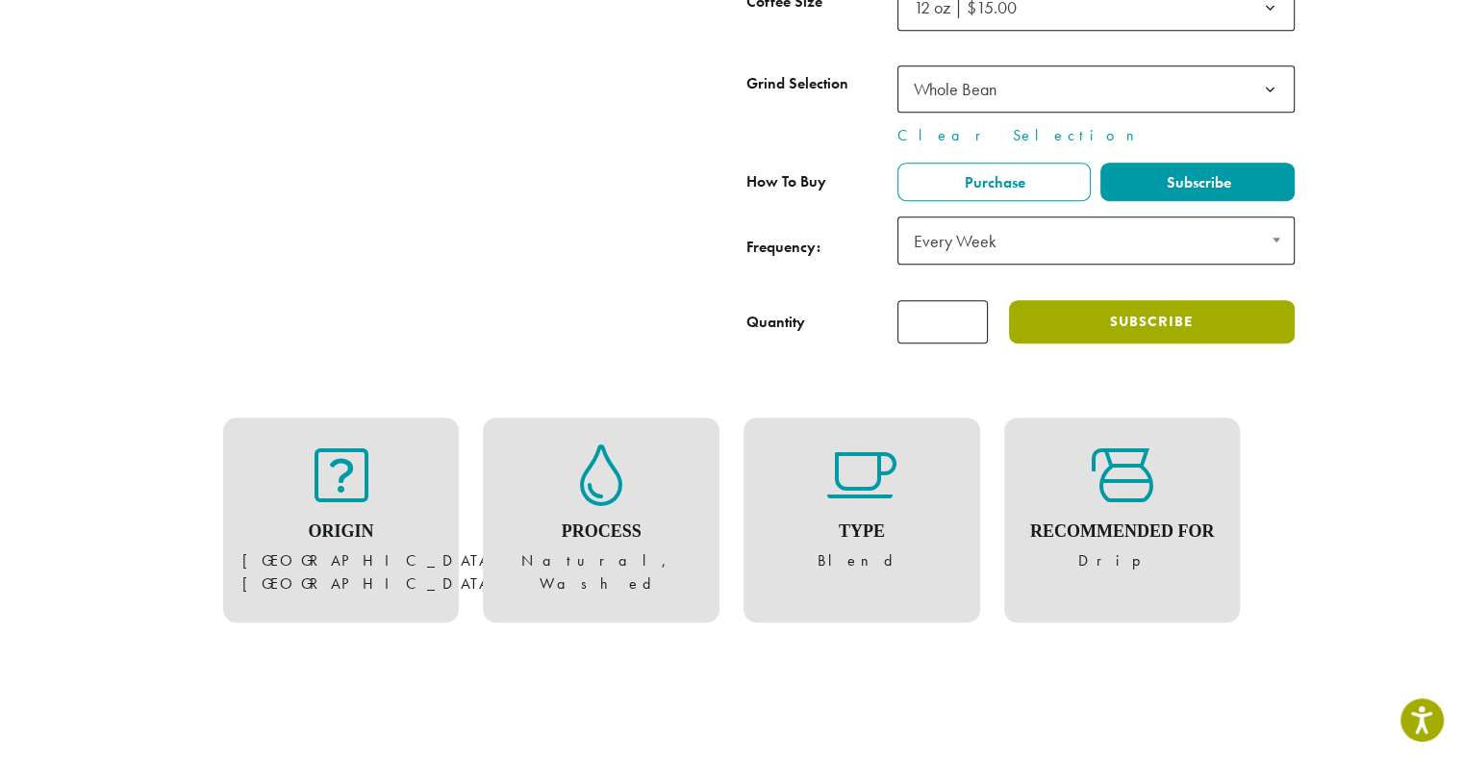
click at [1162, 300] on button "Subscribe" at bounding box center [1151, 321] width 285 height 43
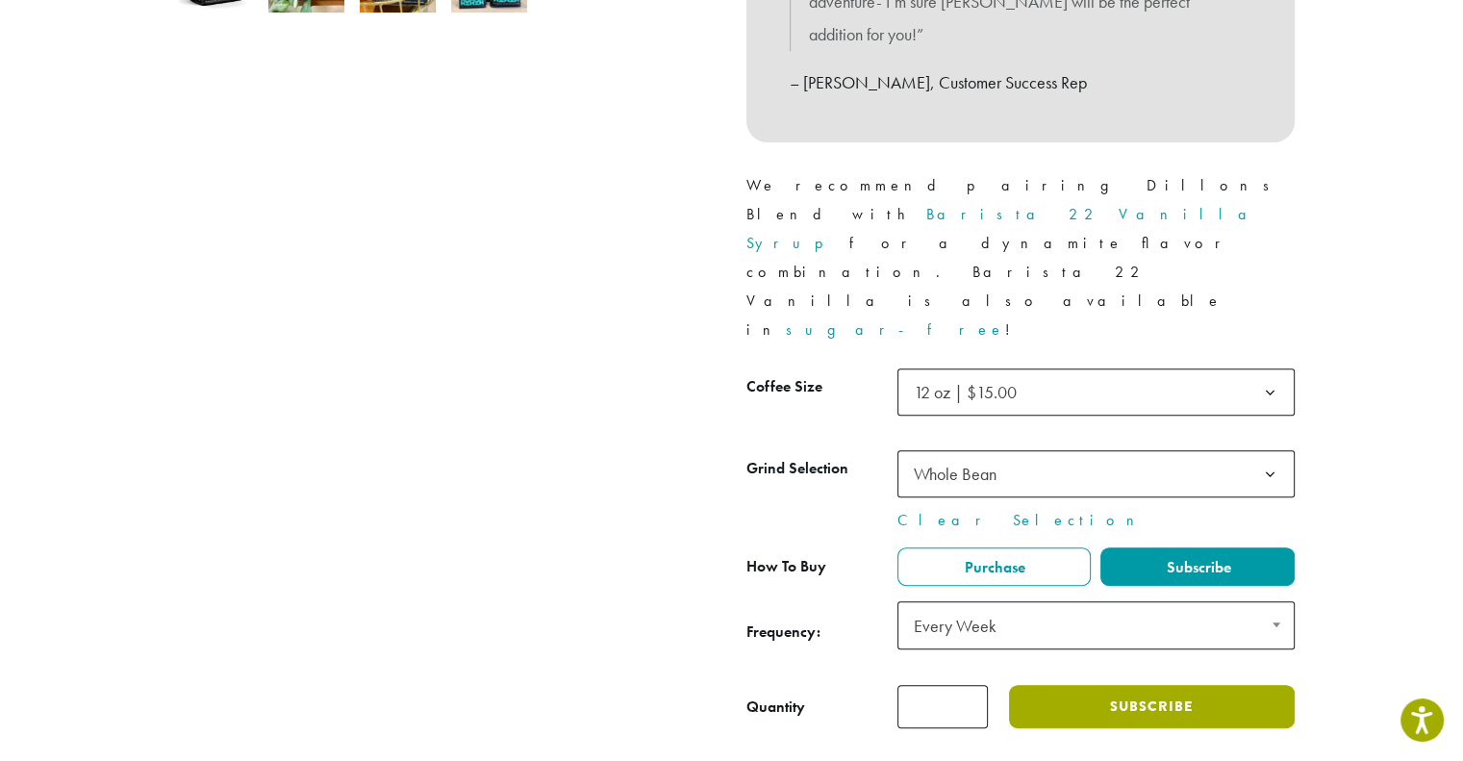
scroll to position [672, 0]
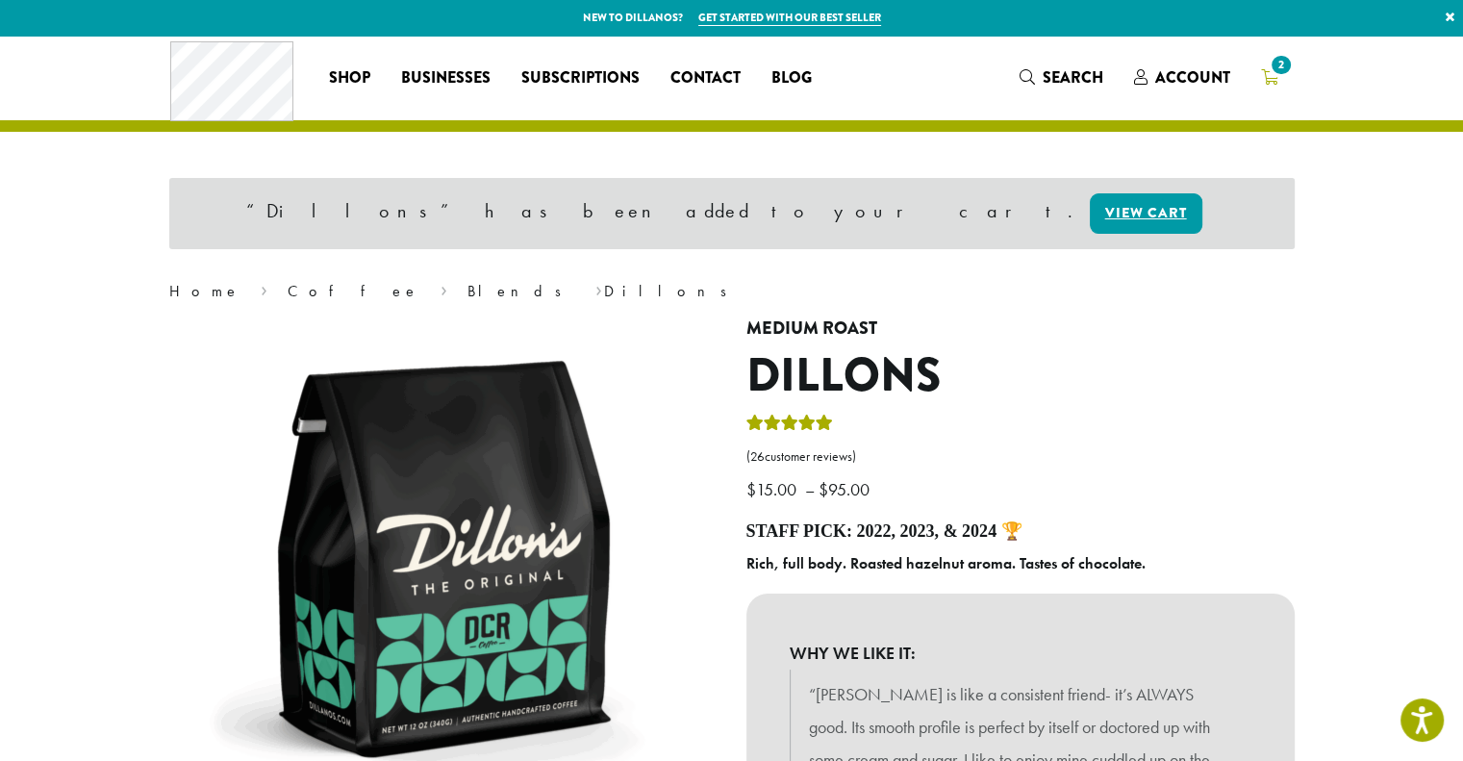
click at [1275, 72] on span "2" at bounding box center [1281, 65] width 26 height 26
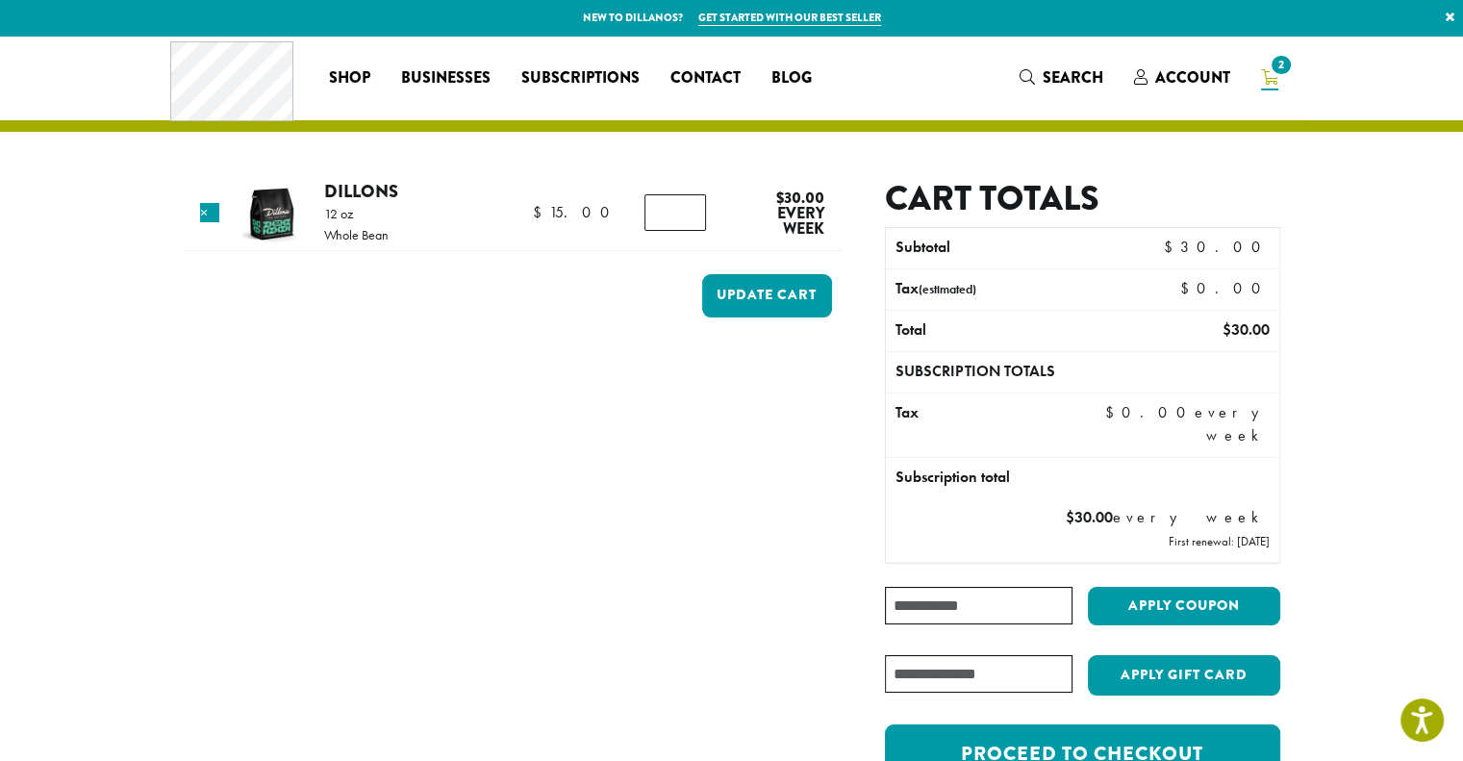
type input "*"
click at [685, 215] on input "*" at bounding box center [675, 212] width 62 height 37
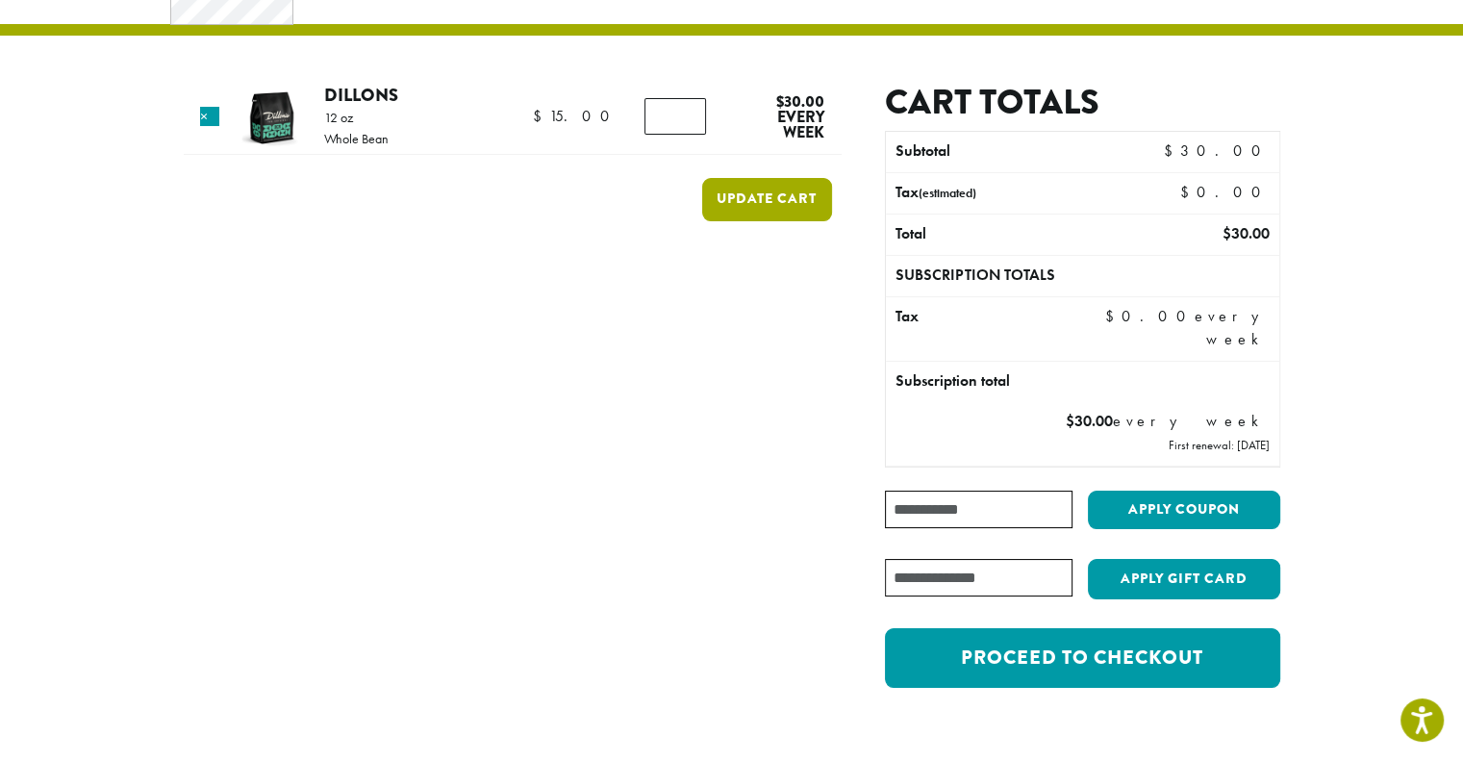
click at [790, 194] on button "Update cart" at bounding box center [767, 199] width 130 height 43
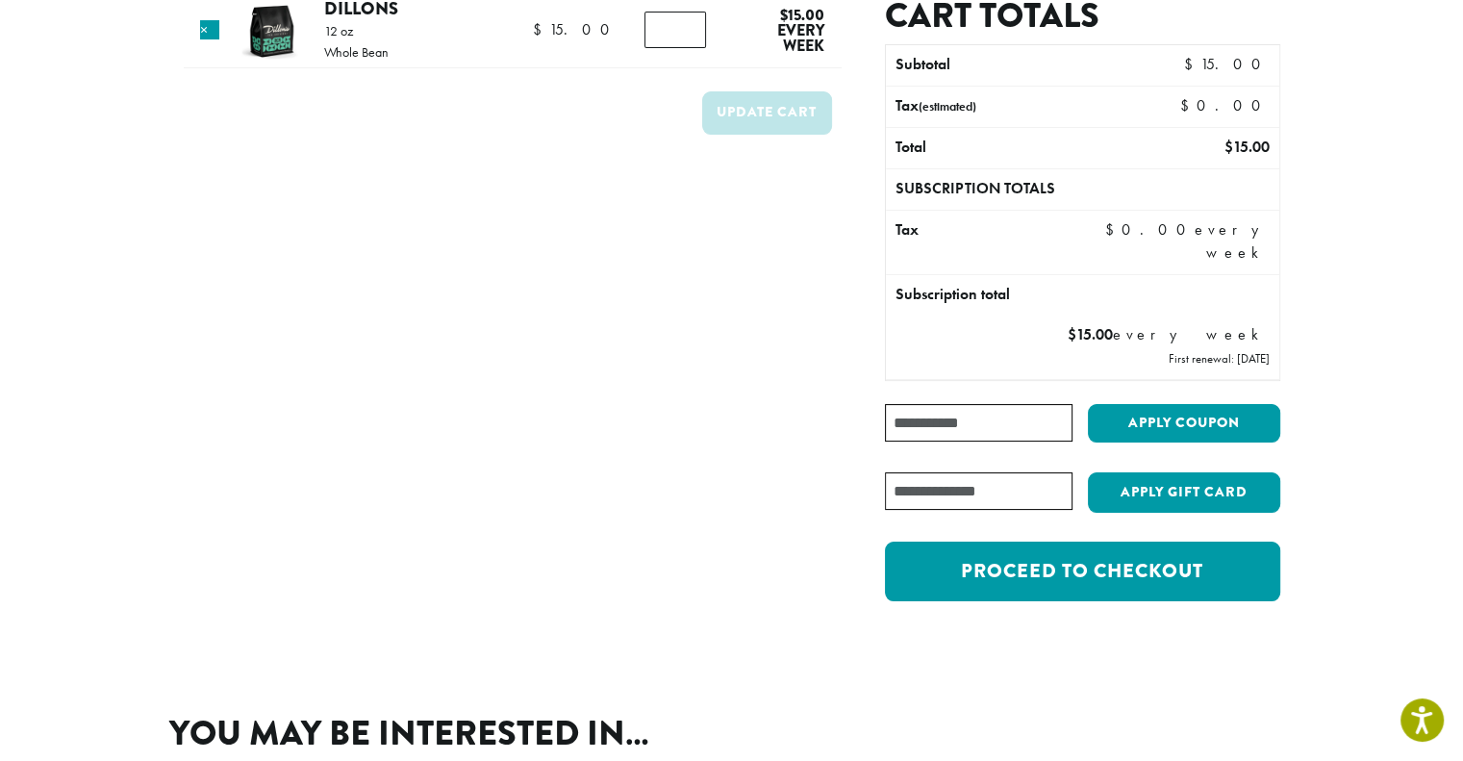
scroll to position [369, 0]
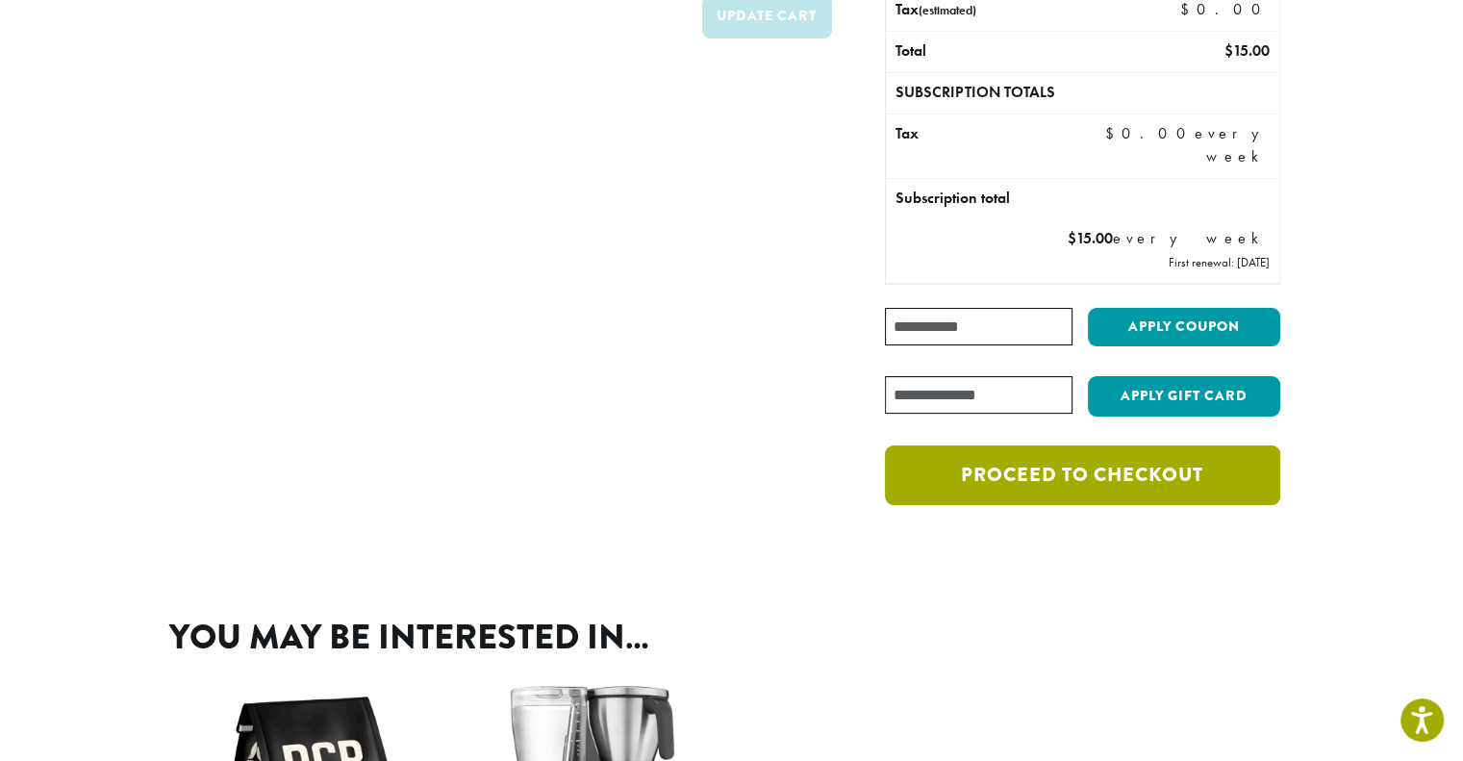
click at [1054, 464] on link "Proceed to checkout" at bounding box center [1082, 475] width 394 height 60
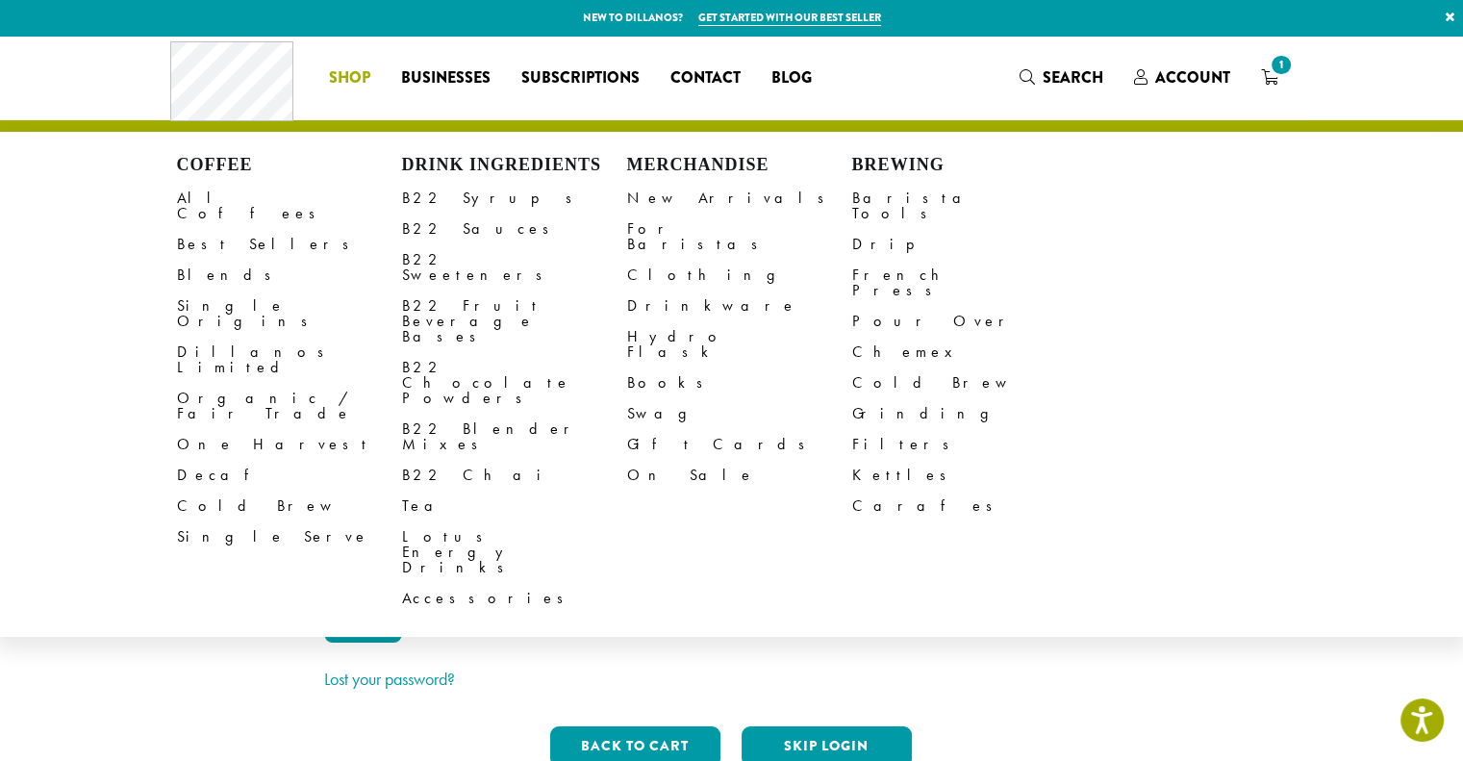
click at [796, 68] on span "Blog" at bounding box center [791, 78] width 40 height 24
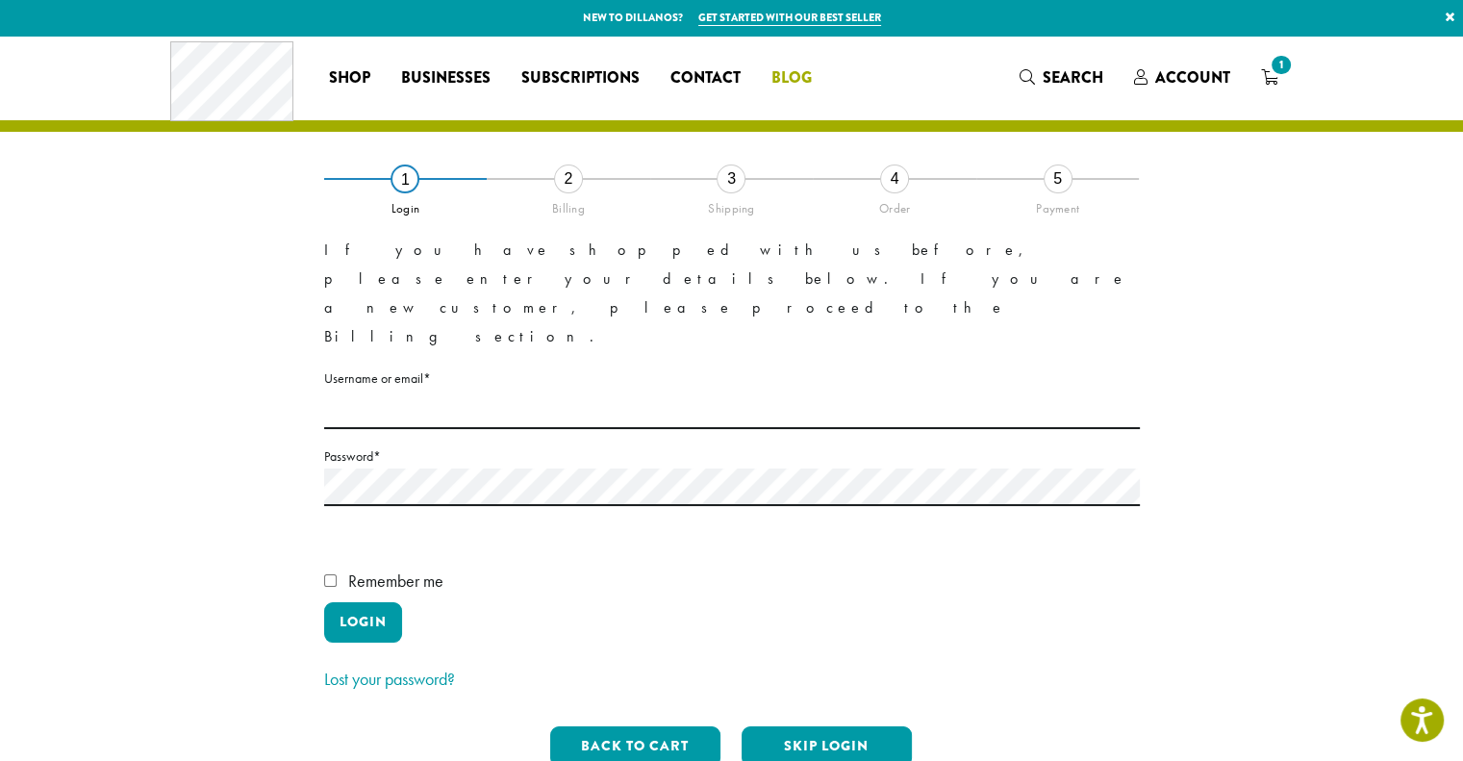
click at [792, 81] on span "Blog" at bounding box center [791, 78] width 40 height 24
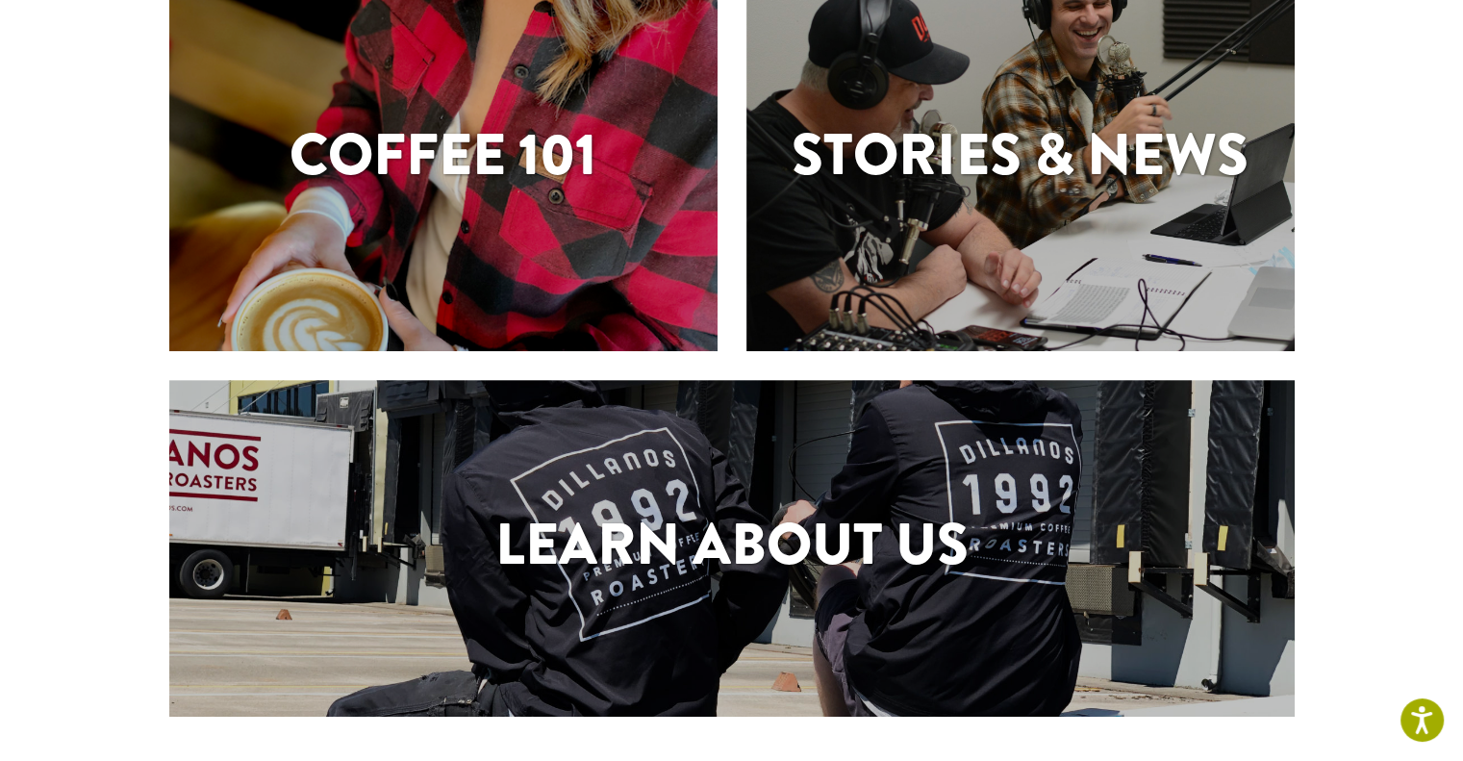
scroll to position [823, 0]
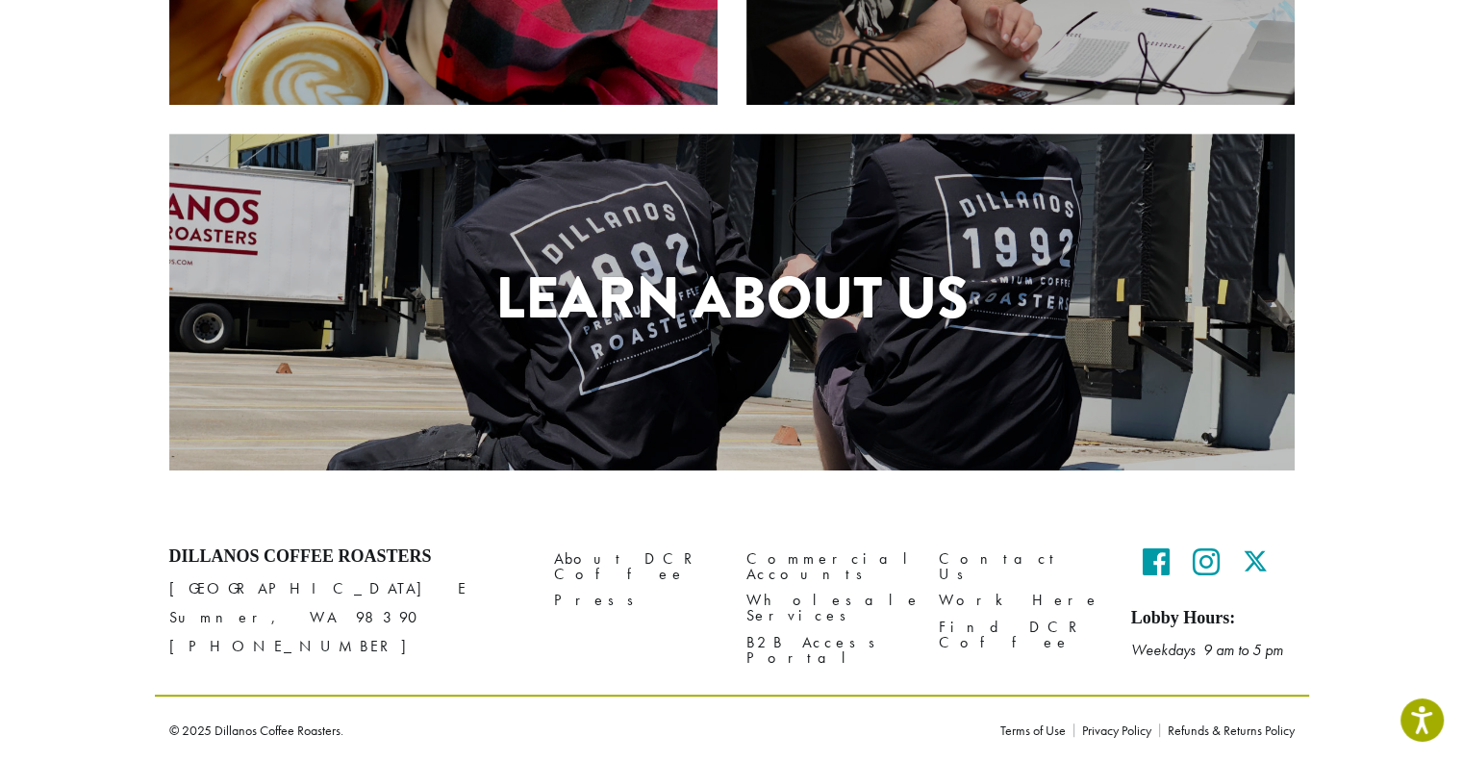
click at [708, 286] on h1 "Learn About Us" at bounding box center [731, 298] width 1125 height 87
